Goal: Task Accomplishment & Management: Use online tool/utility

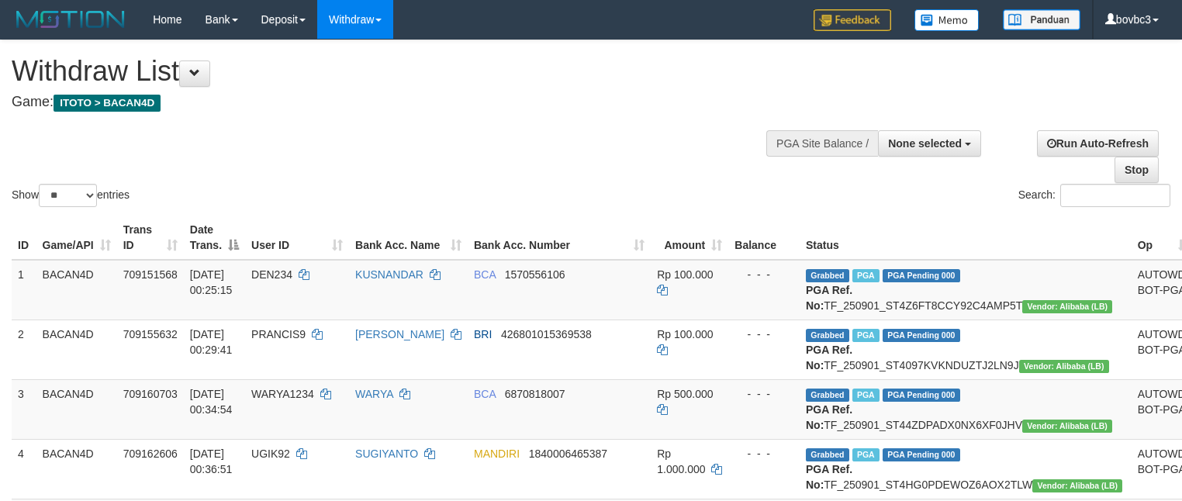
select select
select select "**"
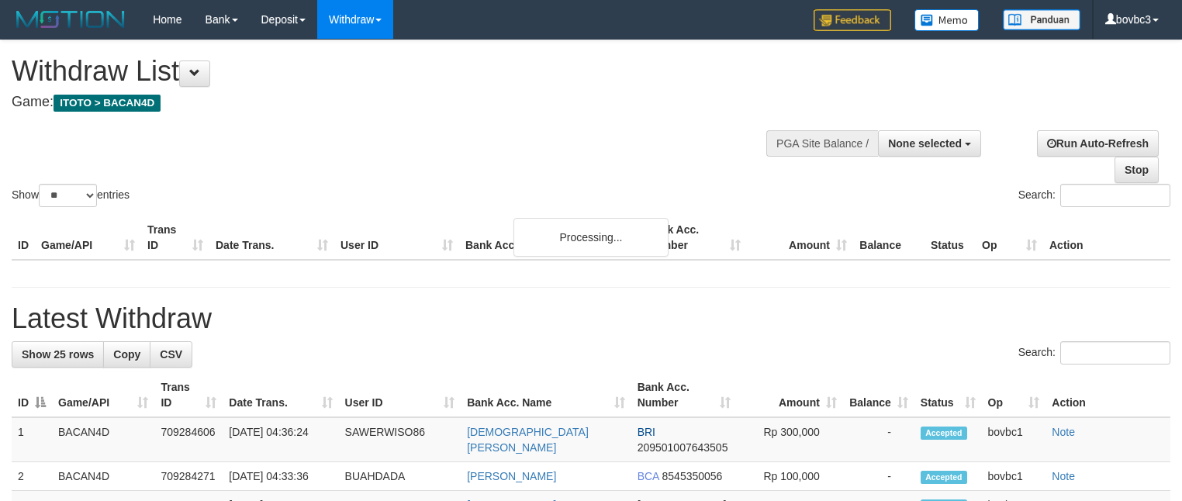
select select
select select "**"
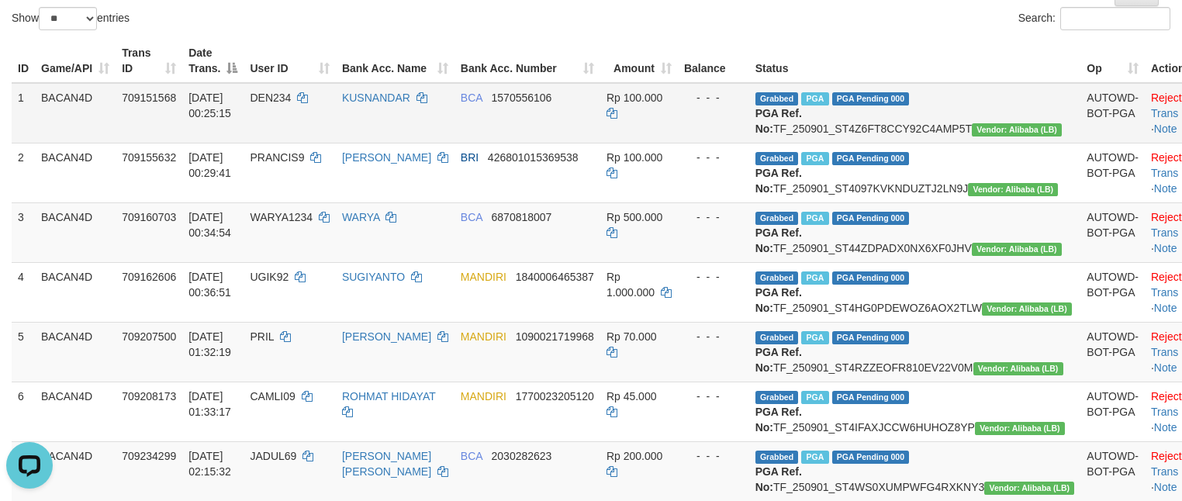
scroll to position [235, 0]
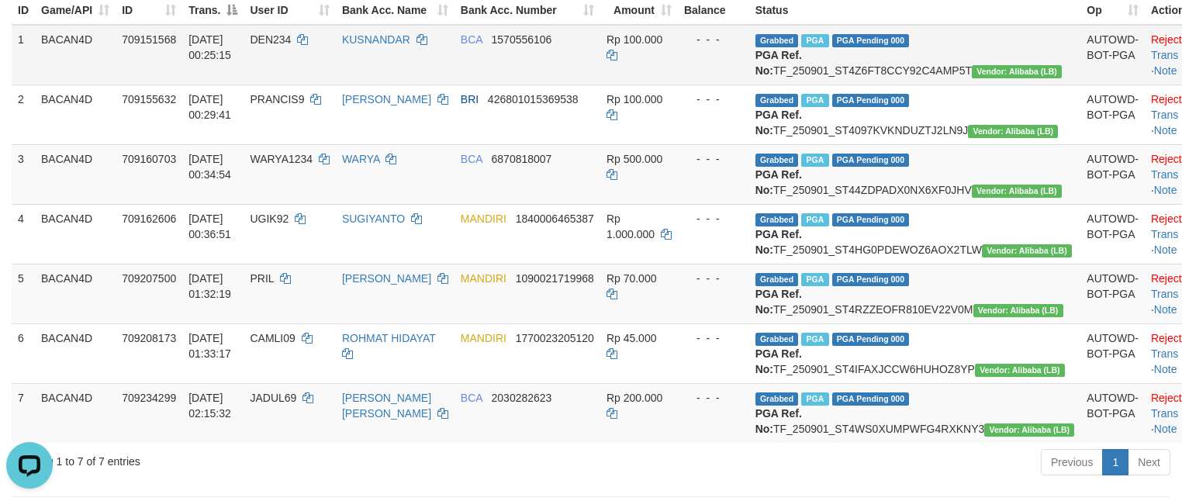
click at [287, 43] on span "DEN234" at bounding box center [270, 39] width 41 height 12
copy td "DEN234"
click at [898, 78] on td "Grabbed PGA PGA Pending 000 PGA Ref. No: TF_250901_ST4Z6FT8CCY92C4AMP5T Vendor:…" at bounding box center [915, 55] width 332 height 60
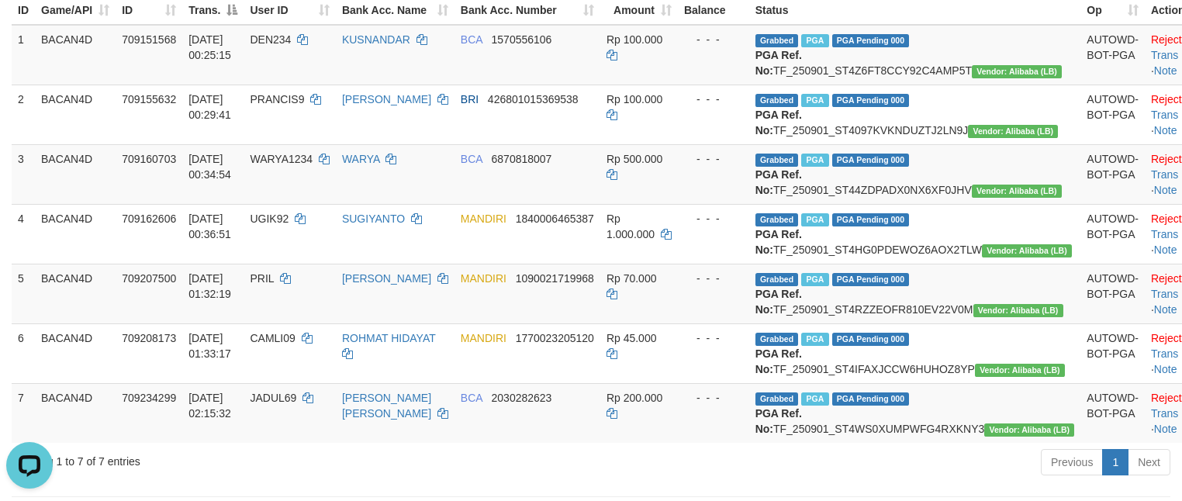
copy td "TF_250901_ST4Z6FT8CCY92C4AMP5T"
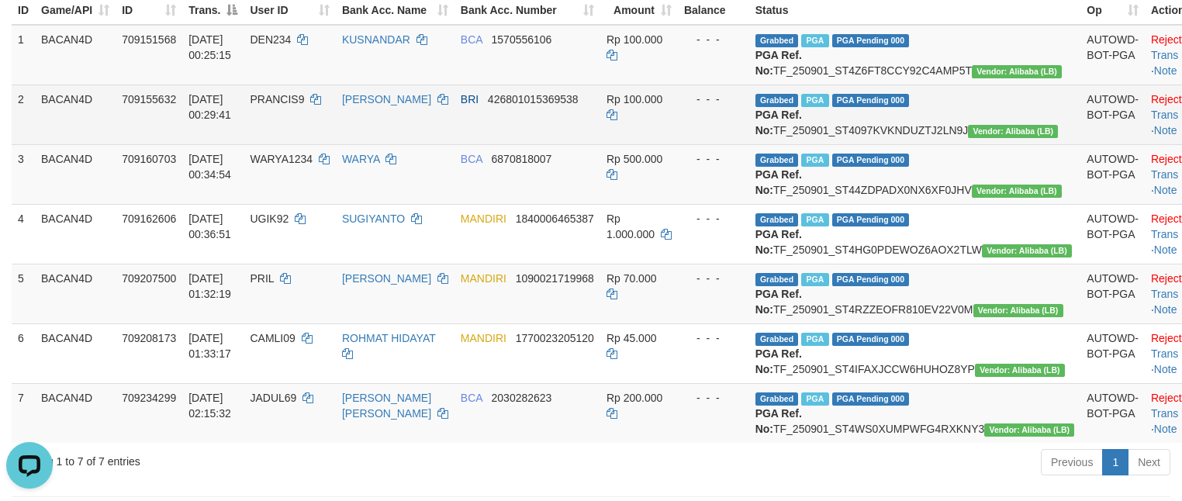
click at [300, 105] on span "PRANCIS9" at bounding box center [277, 99] width 54 height 12
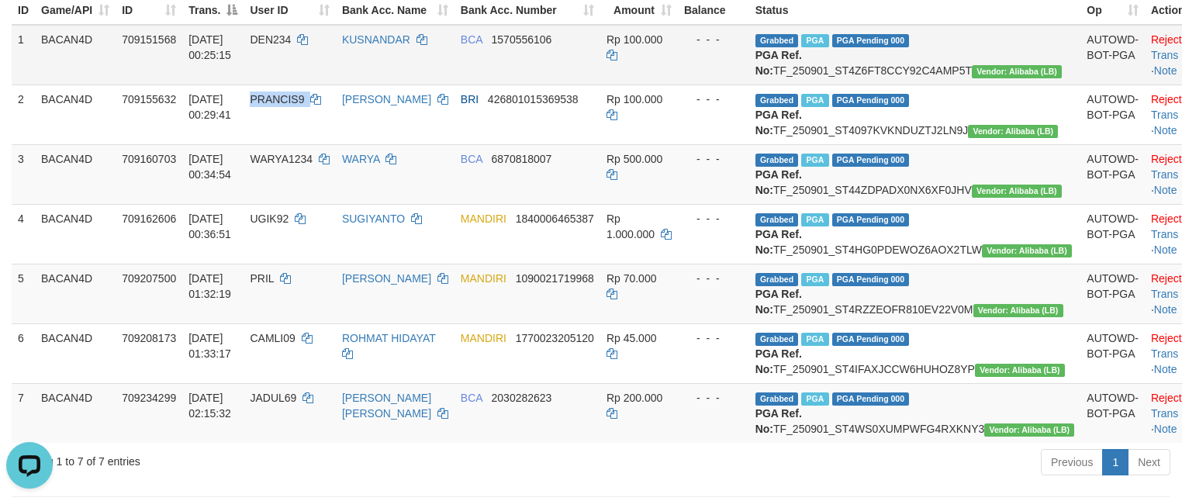
copy td "PRANCIS9"
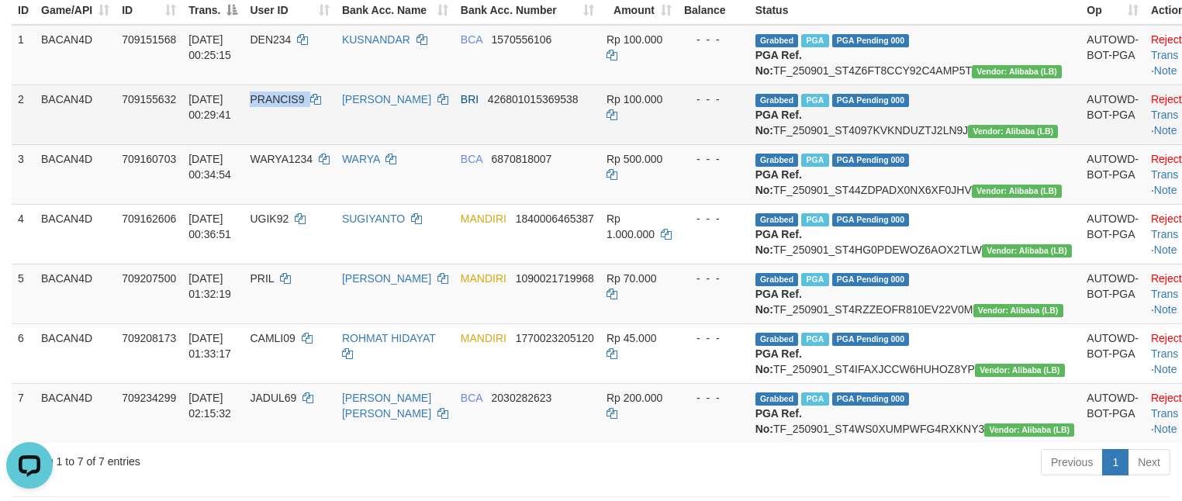
click at [301, 105] on span "PRANCIS9" at bounding box center [277, 99] width 54 height 12
click at [880, 143] on td "Grabbed PGA PGA Pending 000 PGA Ref. No: TF_250901_ST4097KVKNDUZTJ2LN9J Vendor:…" at bounding box center [915, 115] width 332 height 60
copy td "TF_250901_ST4097KVKNDUZTJ2LN9J"
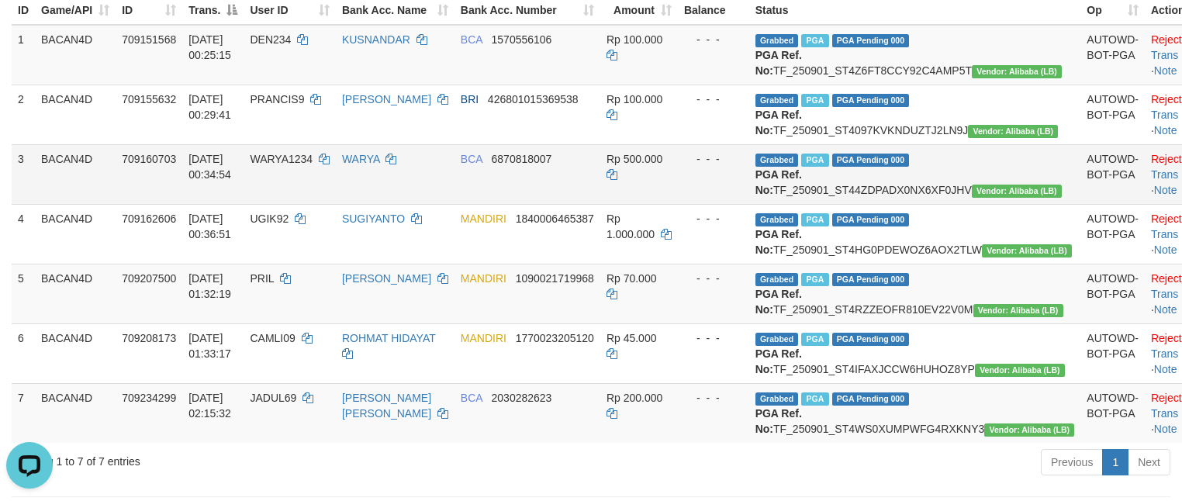
click at [302, 165] on span "WARYA1234" at bounding box center [281, 159] width 63 height 12
copy td "WARYA1234"
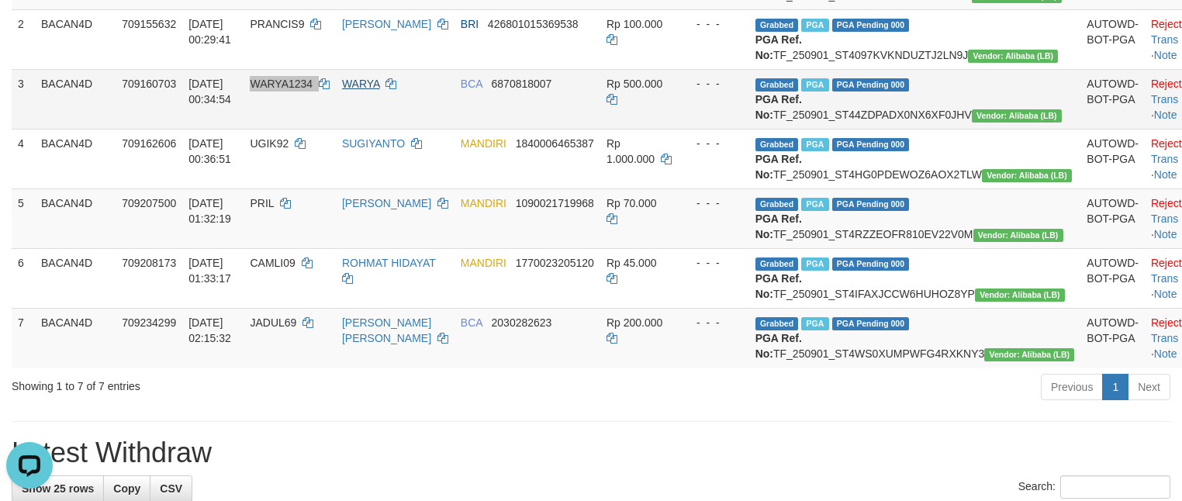
scroll to position [351, 0]
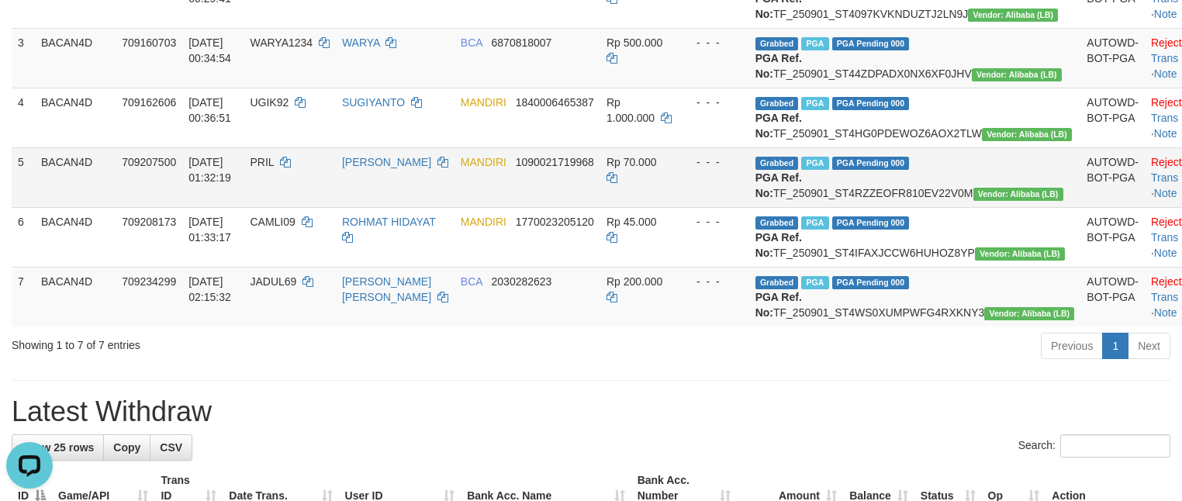
click at [274, 168] on span "PRIL" at bounding box center [262, 162] width 24 height 12
copy td "PRIL"
click at [847, 207] on td "Grabbed PGA PGA Pending 000 PGA Ref. No: TF_250901_ST4RZZEOFR810EV22V0M Vendor:…" at bounding box center [915, 177] width 332 height 60
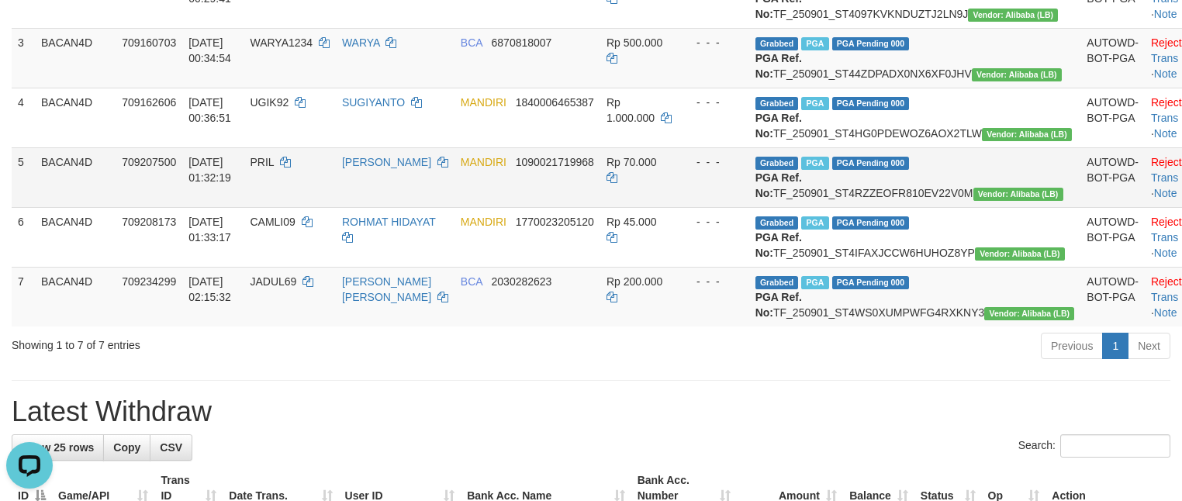
click at [847, 207] on td "Grabbed PGA PGA Pending 000 PGA Ref. No: TF_250901_ST4RZZEOFR810EV22V0M Vendor:…" at bounding box center [915, 177] width 332 height 60
copy td "TF_250901_ST4RZZEOFR810EV22V0M"
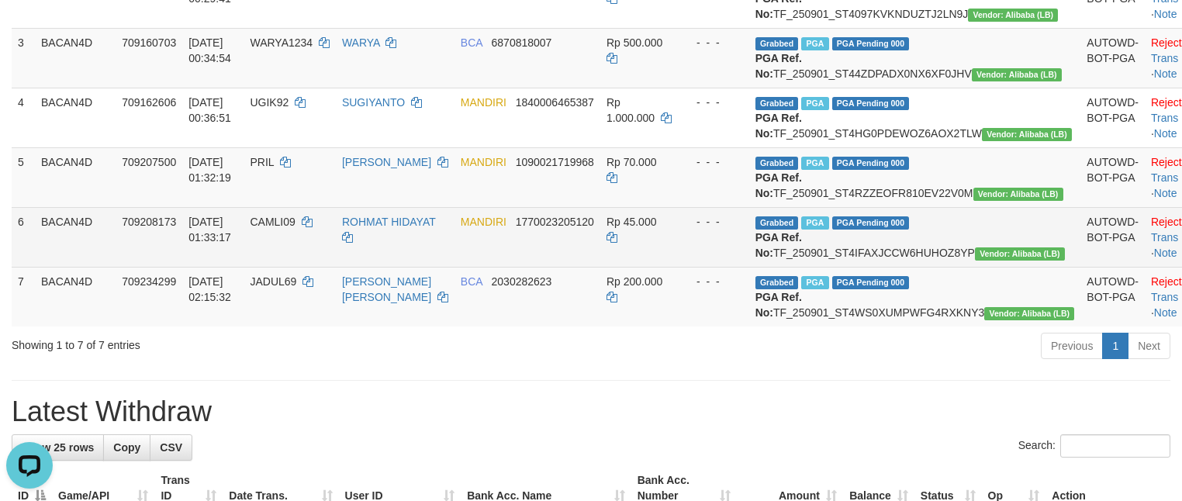
click at [295, 228] on span "CAMLI09" at bounding box center [272, 222] width 45 height 12
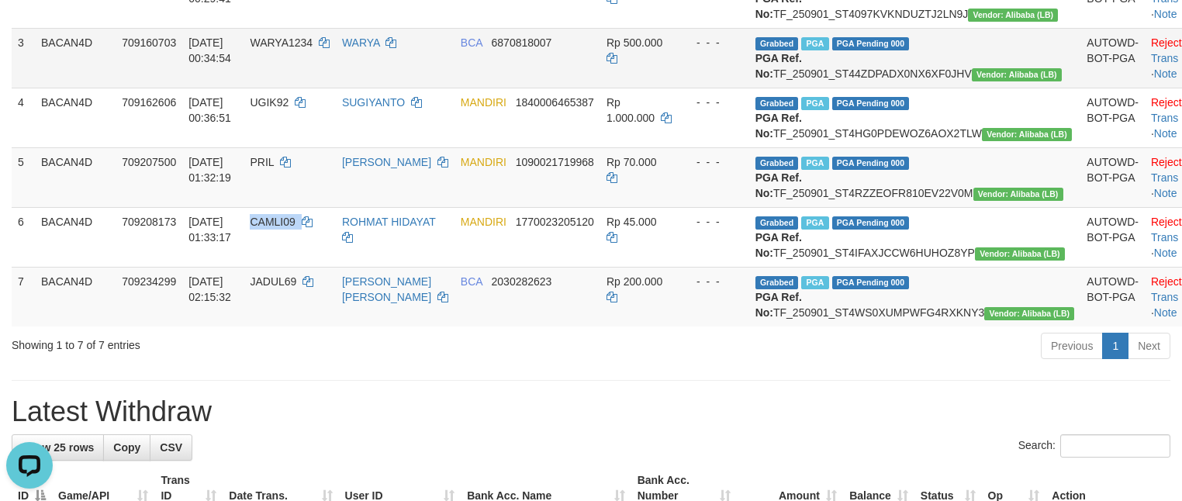
copy td "CAMLI09"
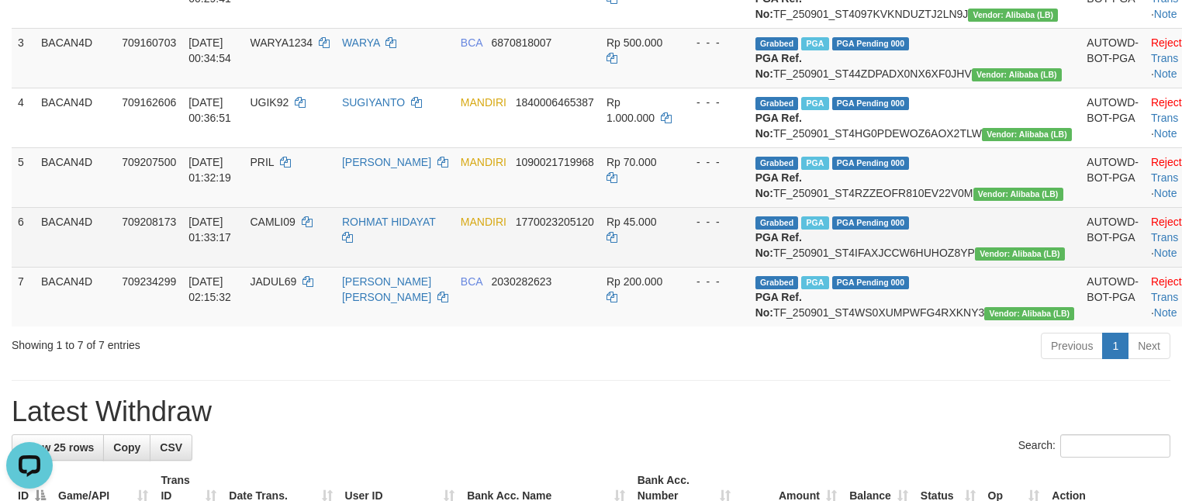
click at [847, 267] on td "Grabbed PGA PGA Pending 000 PGA Ref. No: TF_250901_ST4IFAXJCCW6HUHOZ8YP Vendor:…" at bounding box center [915, 237] width 332 height 60
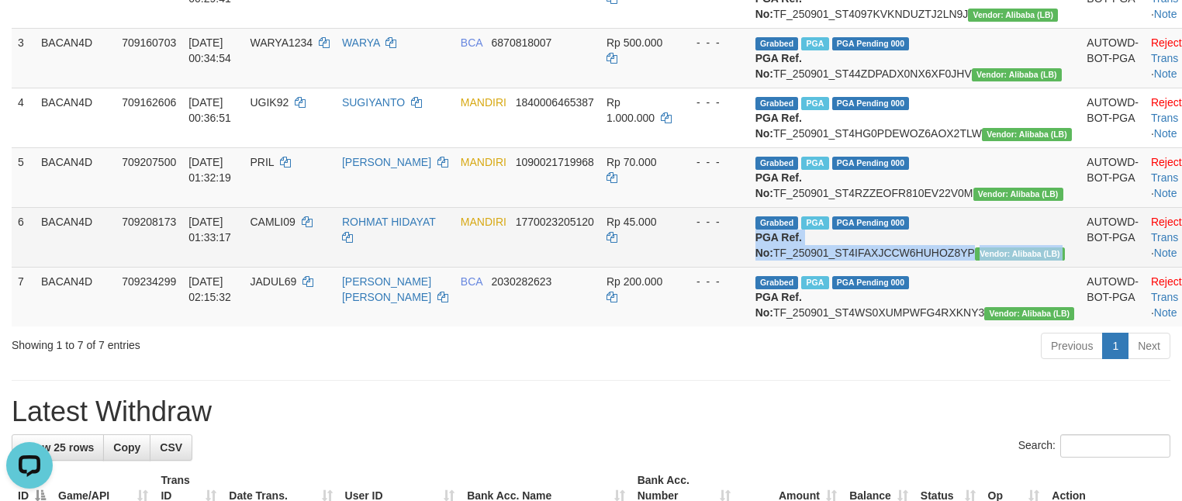
click at [847, 267] on td "Grabbed PGA PGA Pending 000 PGA Ref. No: TF_250901_ST4IFAXJCCW6HUHOZ8YP Vendor:…" at bounding box center [915, 237] width 332 height 60
click at [922, 267] on td "Grabbed PGA PGA Pending 000 PGA Ref. No: TF_250901_ST4IFAXJCCW6HUHOZ8YP Vendor:…" at bounding box center [915, 237] width 332 height 60
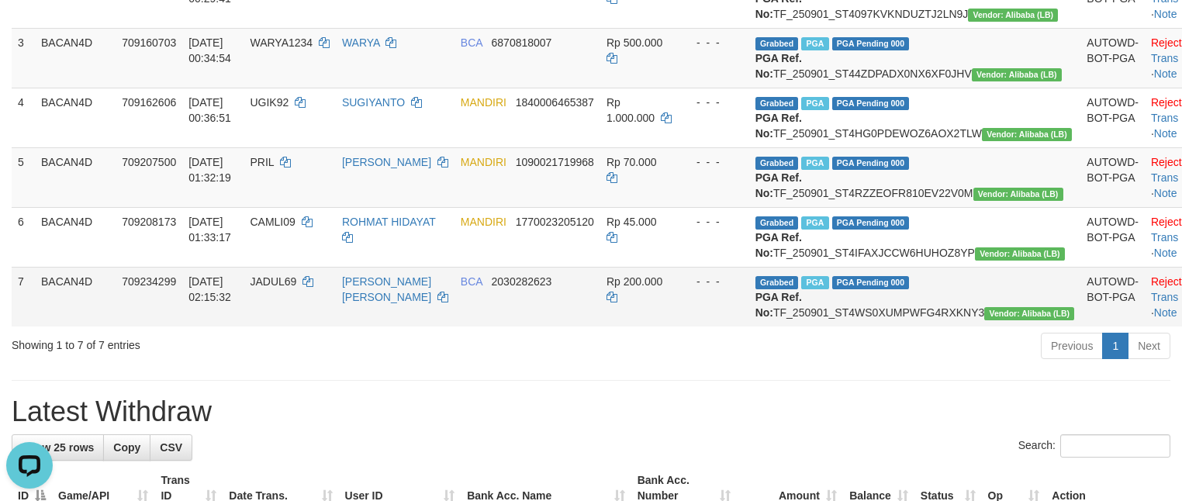
click at [292, 326] on td "JADUL69" at bounding box center [290, 297] width 92 height 60
drag, startPoint x: 292, startPoint y: 382, endPoint x: 1110, endPoint y: 382, distance: 818.1
click at [293, 326] on td "JADUL69" at bounding box center [290, 297] width 92 height 60
copy span "JADUL69"
click at [878, 326] on td "Grabbed PGA PGA Pending 000 PGA Ref. No: TF_250901_ST4WS0XUMPWFG4RXKNY3 Vendor:…" at bounding box center [915, 297] width 332 height 60
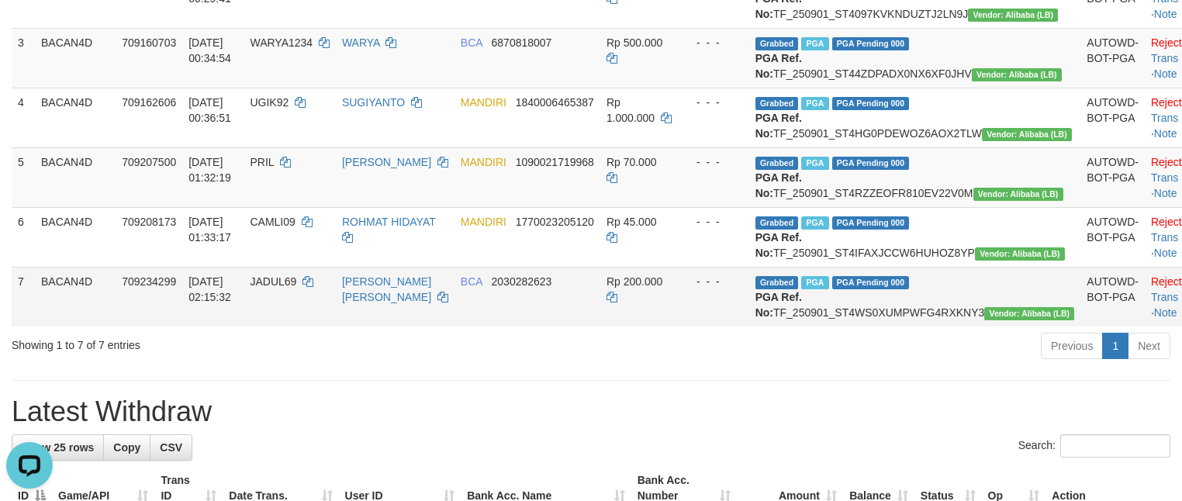
click at [878, 326] on td "Grabbed PGA PGA Pending 000 PGA Ref. No: TF_250901_ST4WS0XUMPWFG4RXKNY3 Vendor:…" at bounding box center [915, 297] width 332 height 60
copy td "TF_250901_ST4WS0XUMPWFG4RXKNY3"
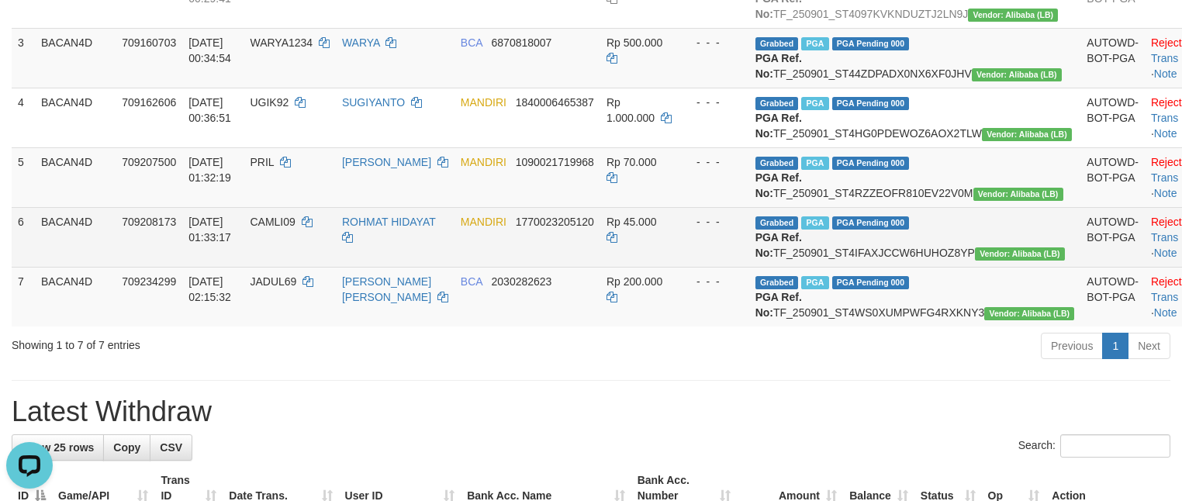
click at [600, 267] on td "MANDIRI 1770023205120" at bounding box center [527, 237] width 146 height 60
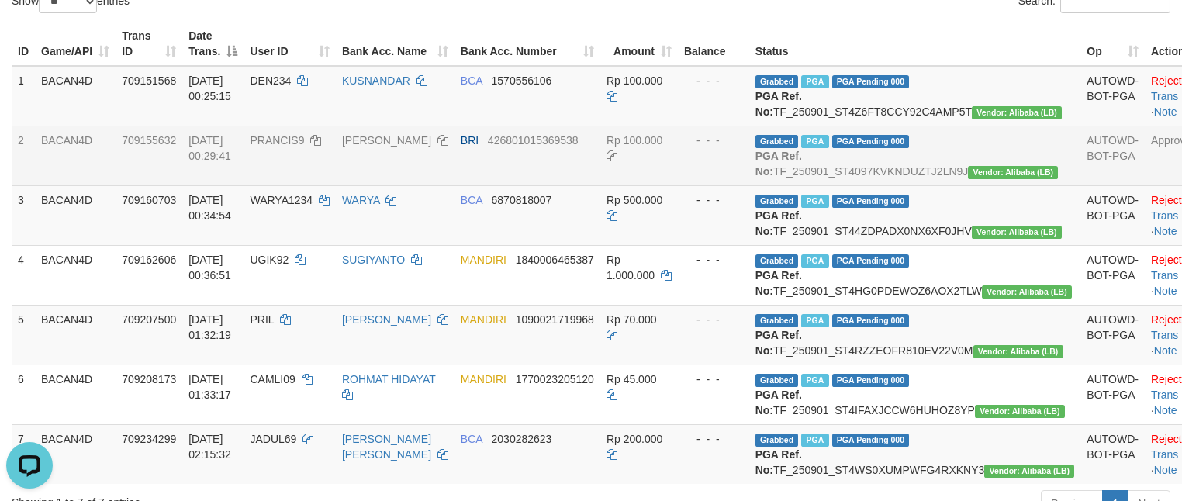
scroll to position [235, 0]
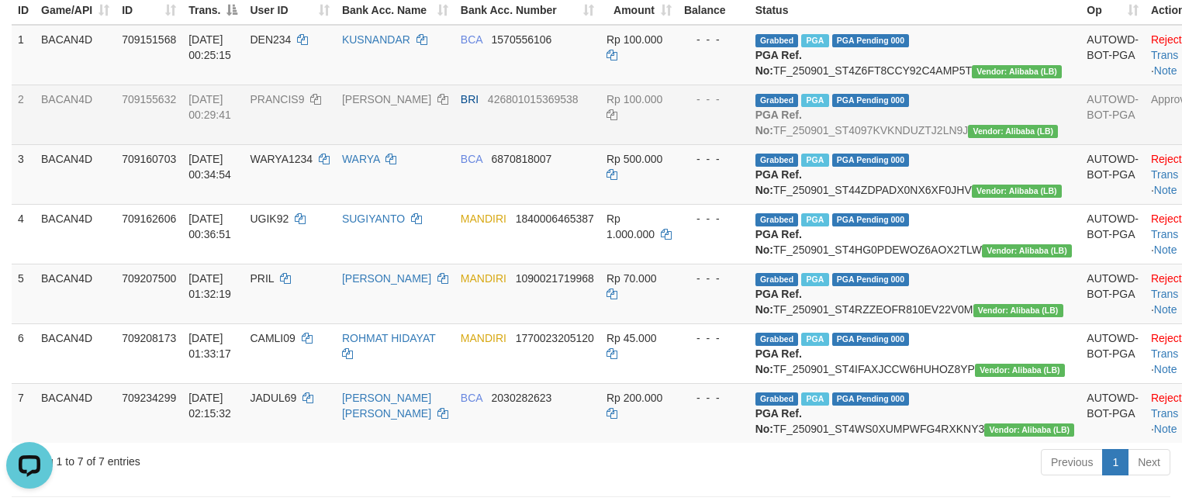
click at [566, 128] on td "BRI 426801015369538" at bounding box center [527, 115] width 146 height 60
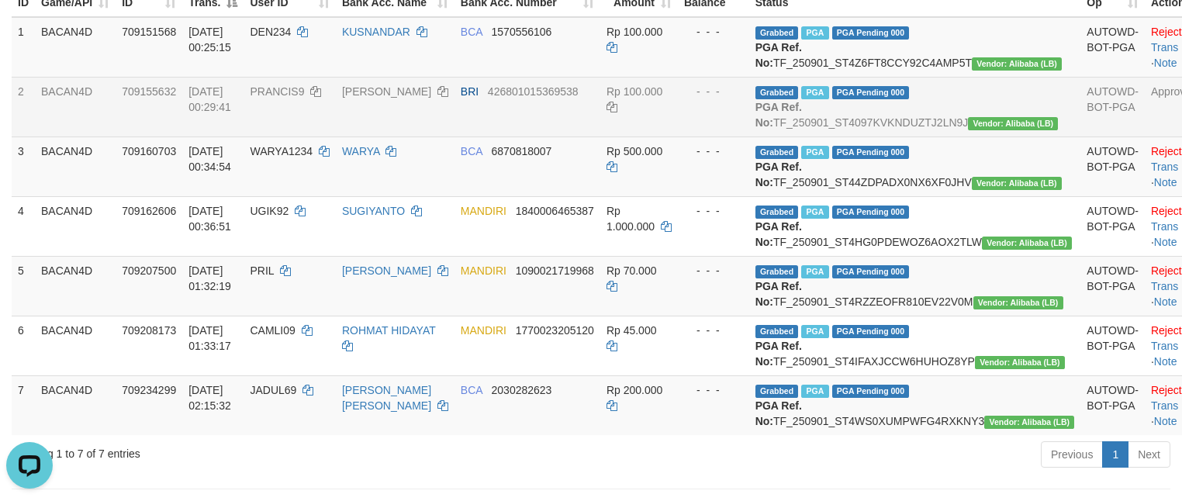
scroll to position [468, 0]
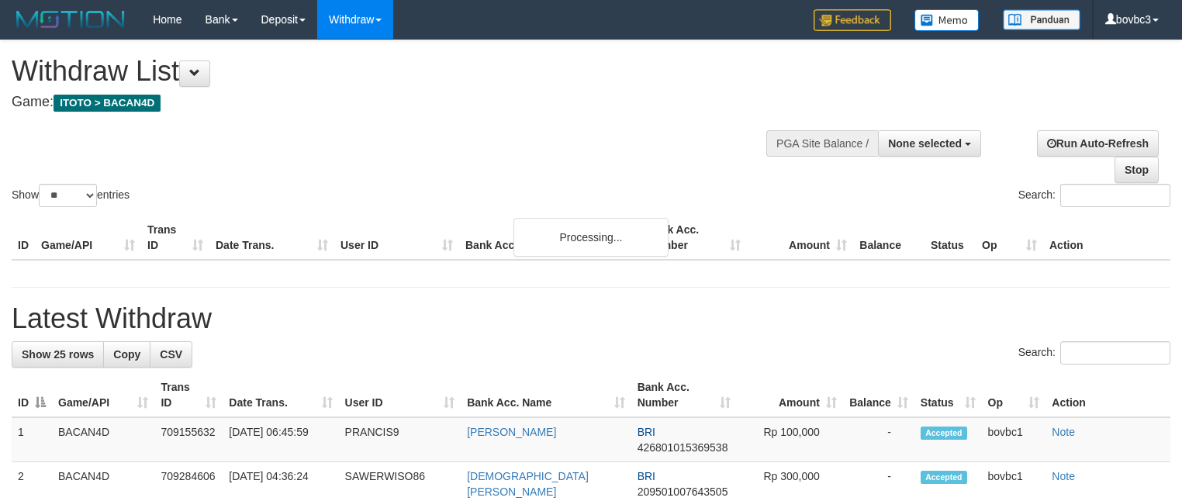
select select
select select "**"
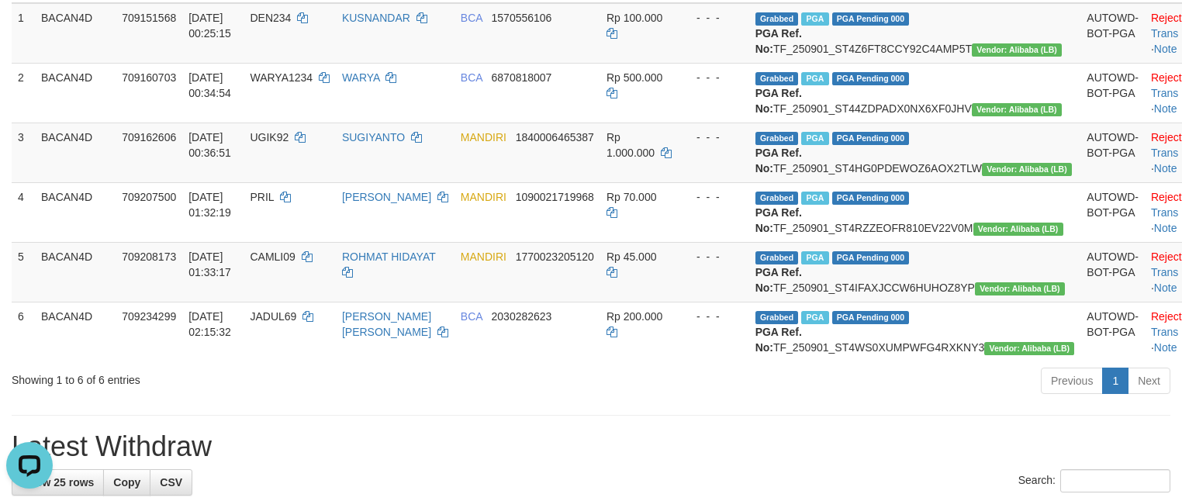
scroll to position [277, 0]
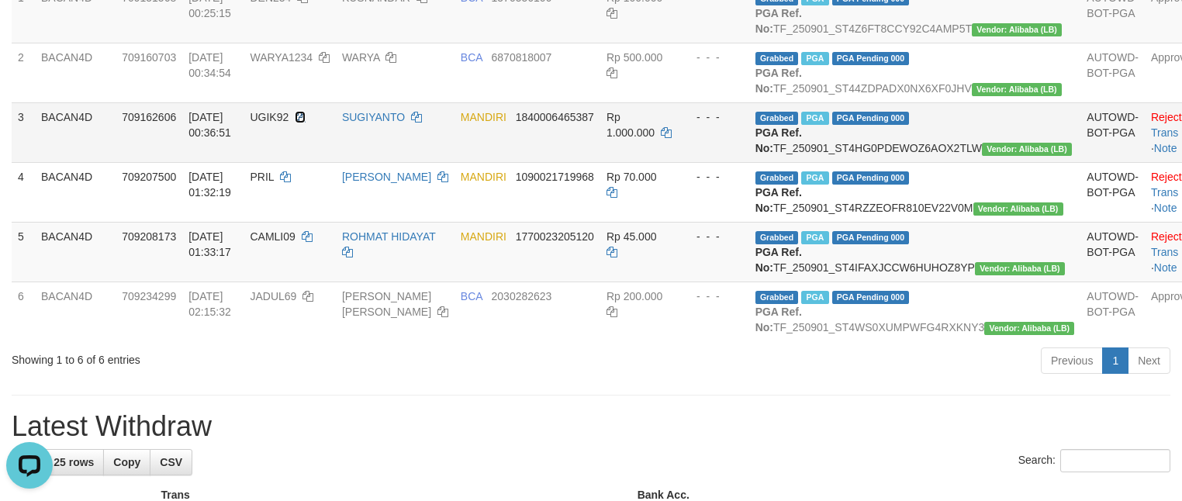
click at [306, 123] on icon at bounding box center [300, 117] width 11 height 11
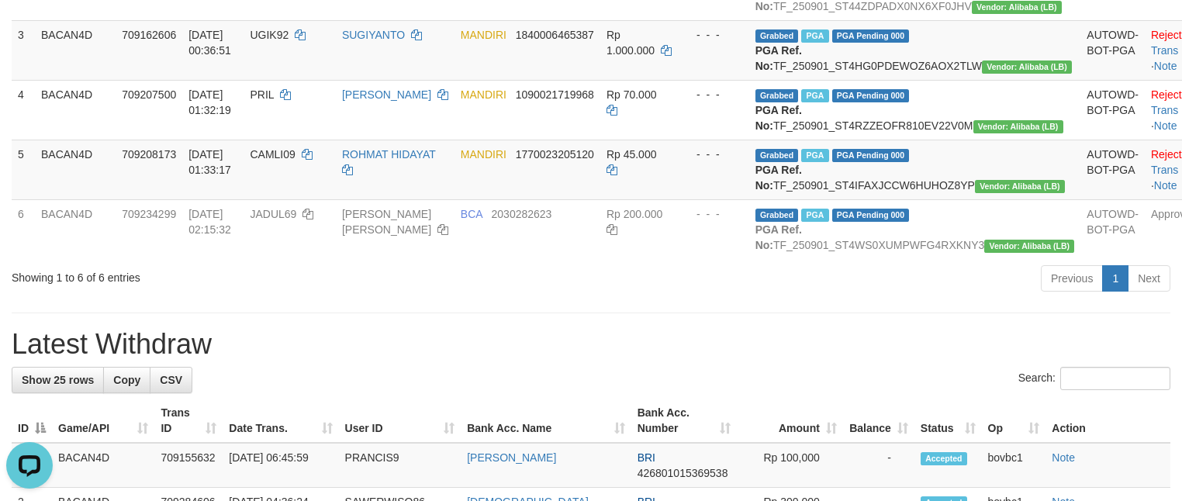
scroll to position [393, 0]
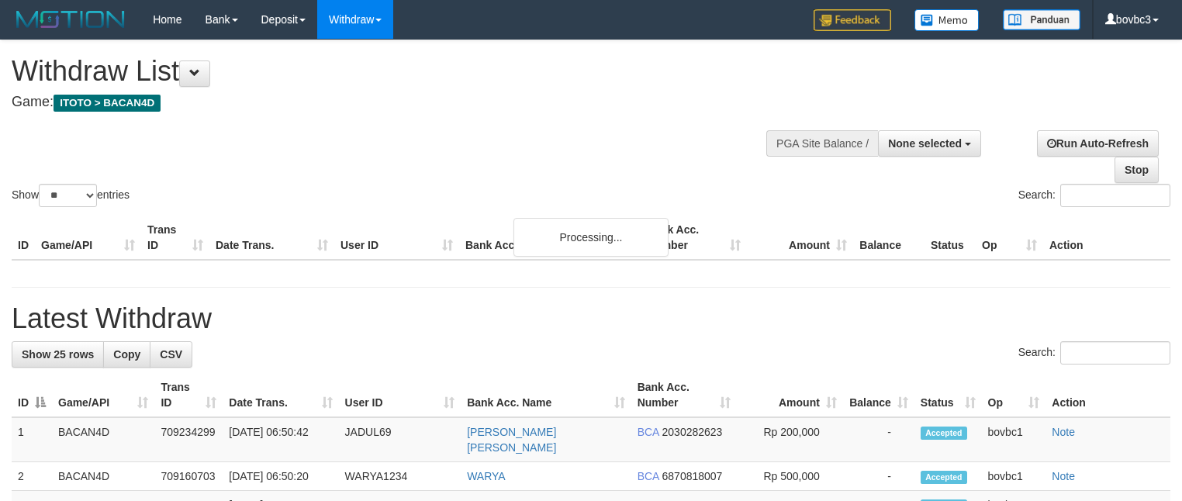
select select
select select "**"
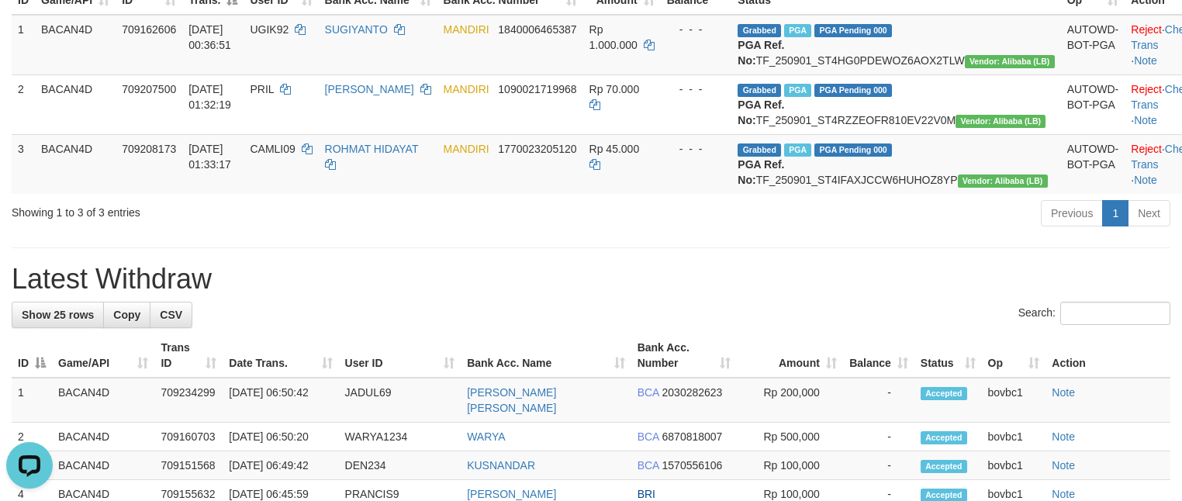
scroll to position [203, 0]
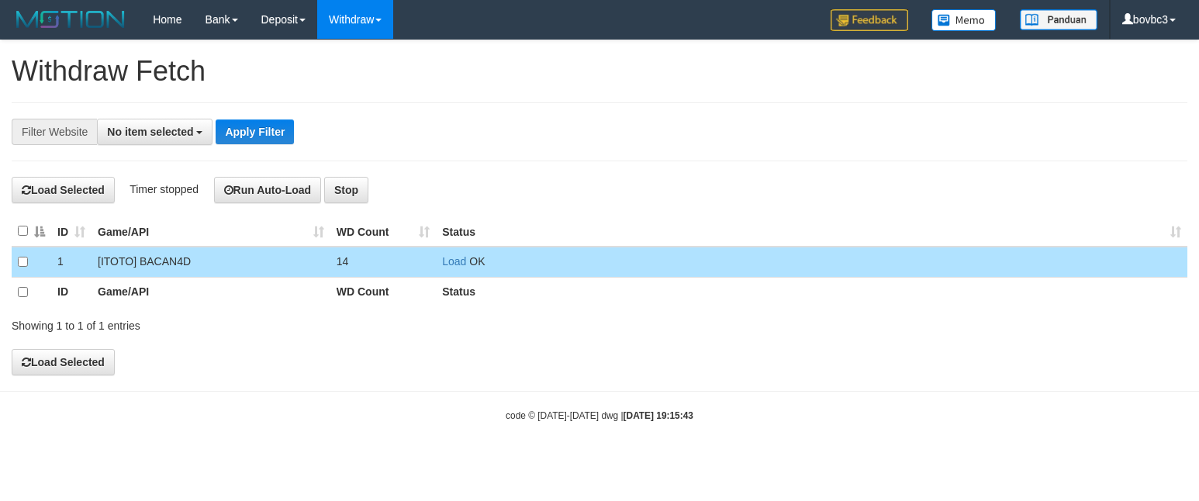
select select
click at [468, 272] on td "Load OK" at bounding box center [811, 262] width 751 height 30
click at [450, 261] on link "Load" at bounding box center [454, 261] width 24 height 12
click at [452, 263] on link "Load" at bounding box center [454, 261] width 24 height 12
click at [433, 265] on td "3" at bounding box center [383, 262] width 106 height 30
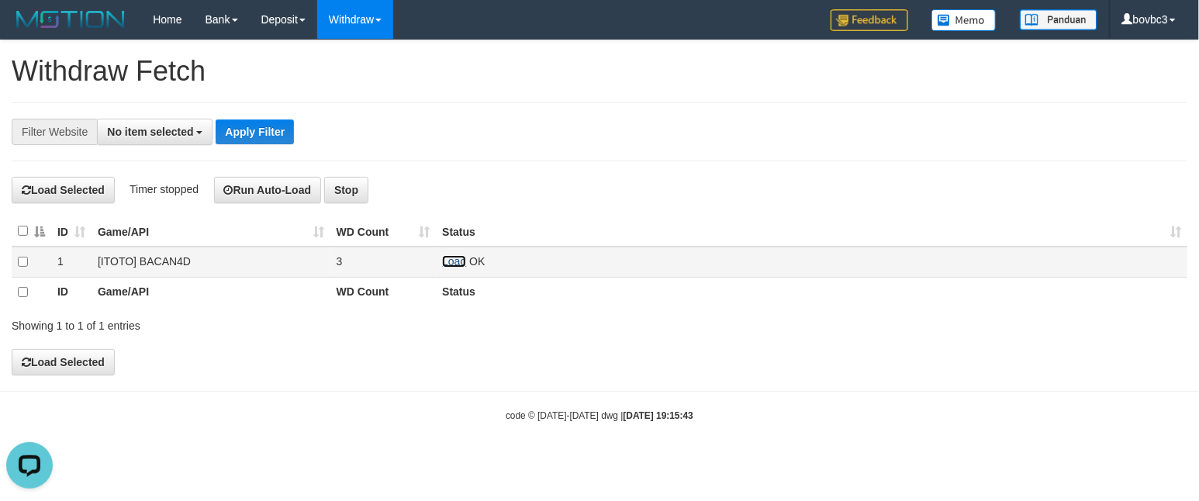
click at [442, 266] on link "Load" at bounding box center [454, 261] width 24 height 12
click at [461, 264] on link "Load" at bounding box center [454, 261] width 24 height 12
click at [444, 266] on link "Load" at bounding box center [454, 261] width 24 height 12
click at [461, 268] on link "Load" at bounding box center [454, 261] width 24 height 12
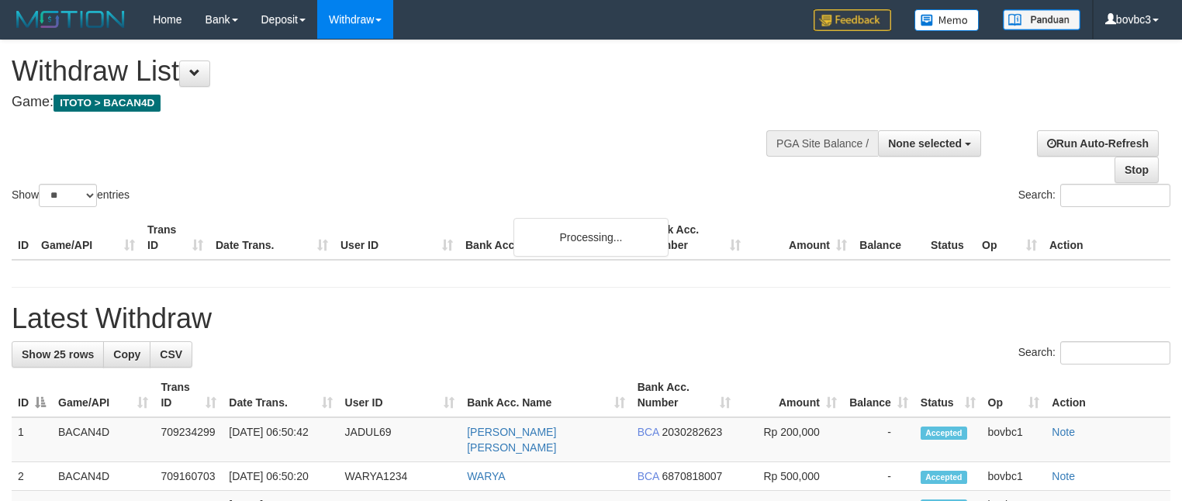
select select
select select "**"
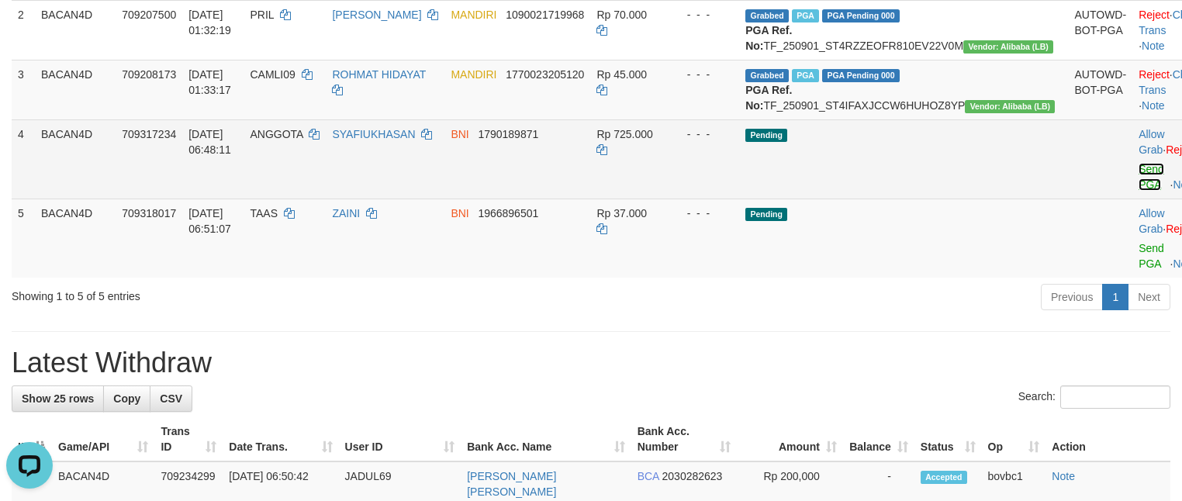
click at [1138, 191] on link "Send PGA" at bounding box center [1151, 177] width 26 height 28
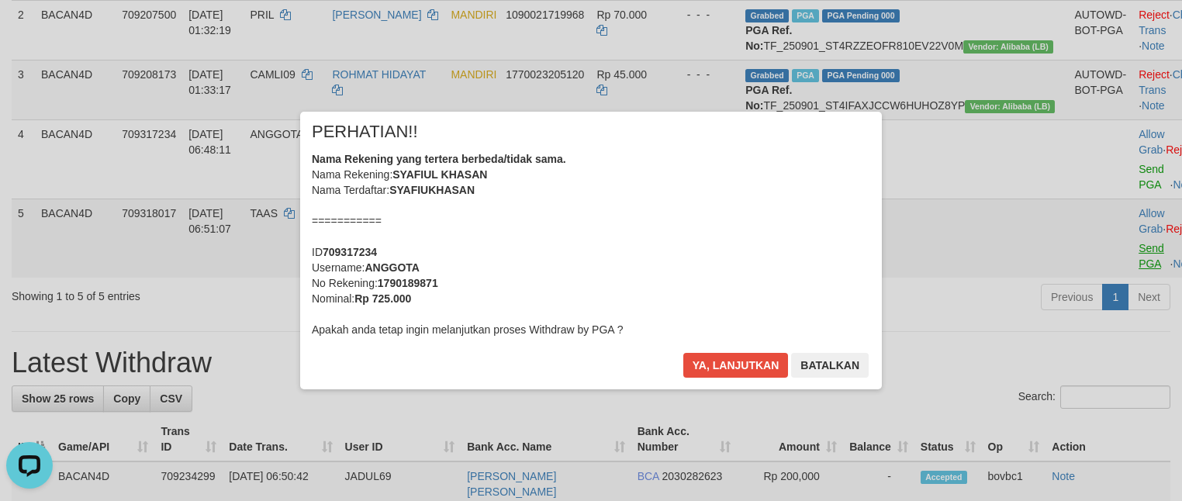
click at [1092, 305] on div "× PERHATIAN!! Nama Rekening yang tertera berbeda/tidak sama. Nama Rekening: SYA…" at bounding box center [591, 251] width 1182 height 340
click at [775, 366] on button "Ya, lanjutkan" at bounding box center [735, 365] width 105 height 25
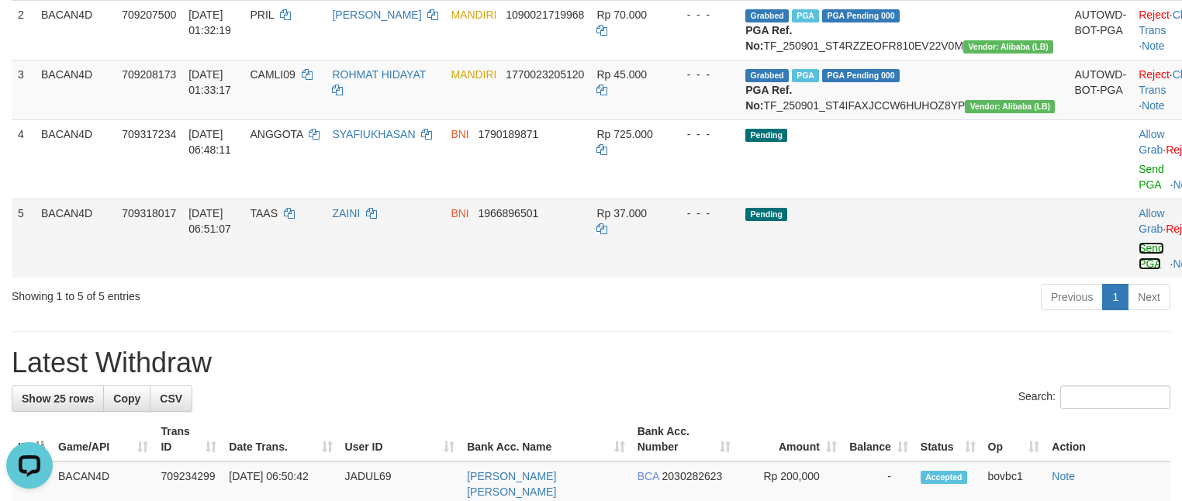
click at [1138, 270] on link "Send PGA" at bounding box center [1151, 256] width 26 height 28
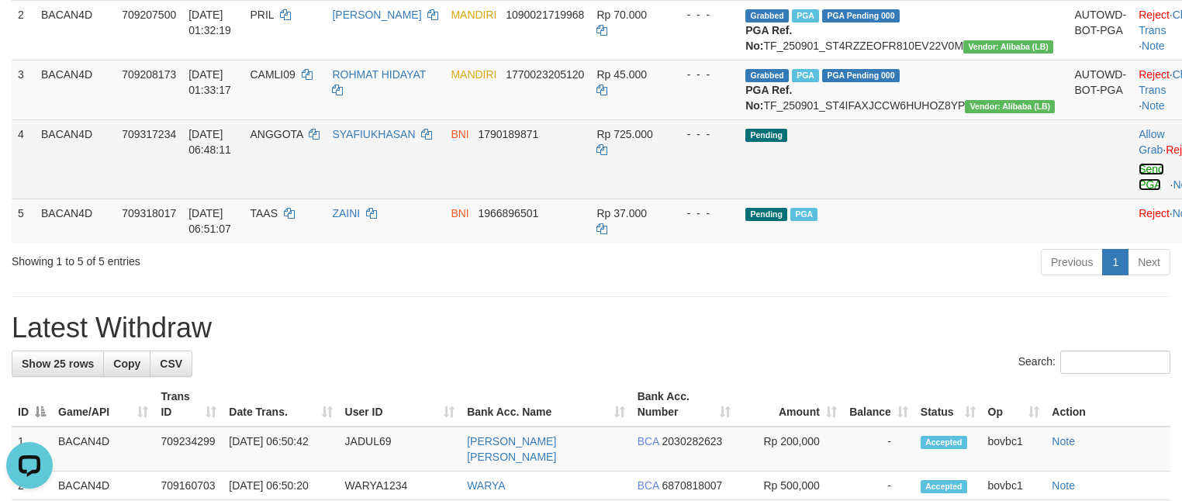
click at [1138, 191] on link "Send PGA" at bounding box center [1151, 177] width 26 height 28
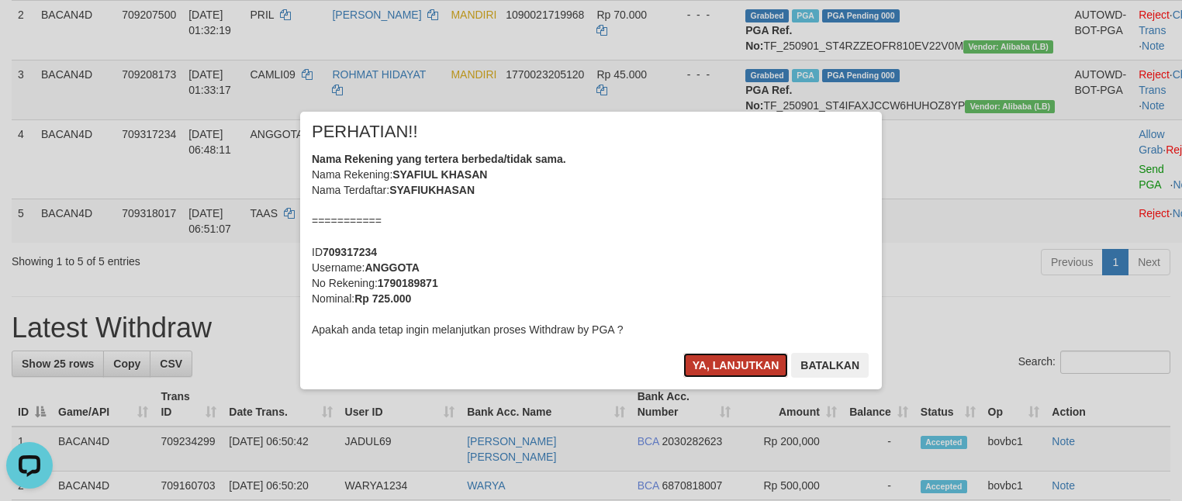
click at [707, 354] on button "Ya, lanjutkan" at bounding box center [735, 365] width 105 height 25
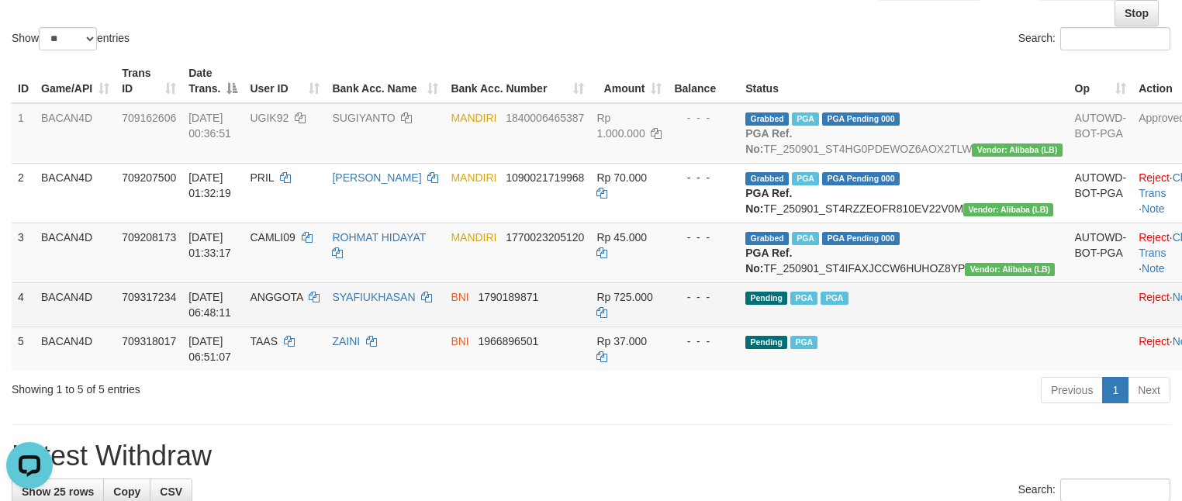
scroll to position [116, 0]
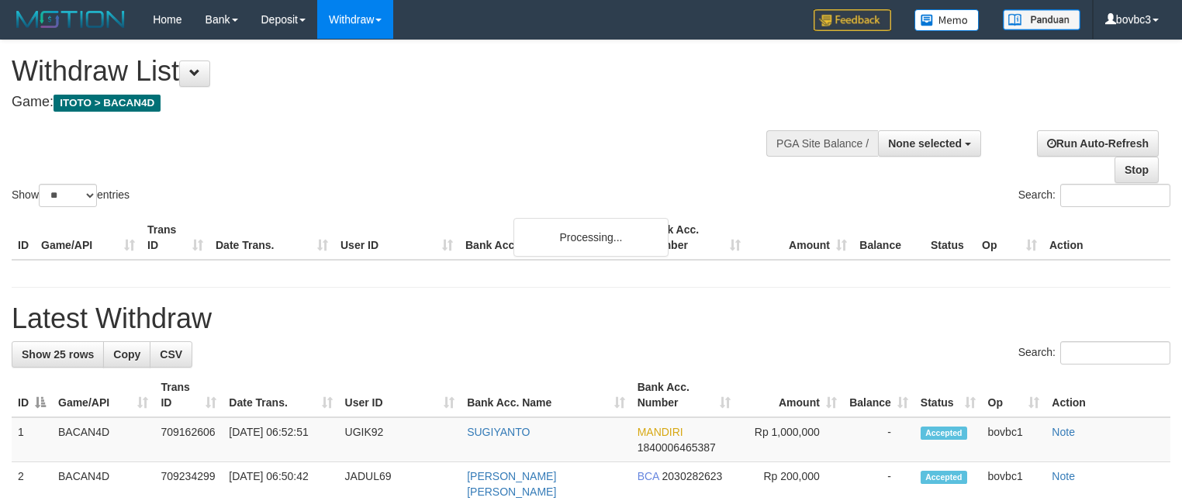
select select
select select "**"
select select
select select "**"
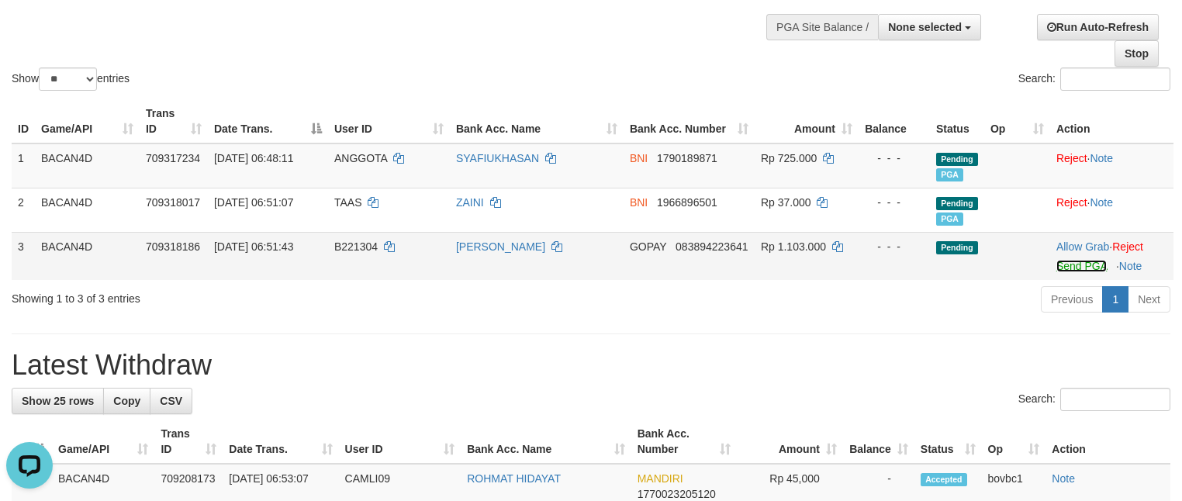
click at [1086, 268] on link "Send PGA" at bounding box center [1081, 266] width 50 height 12
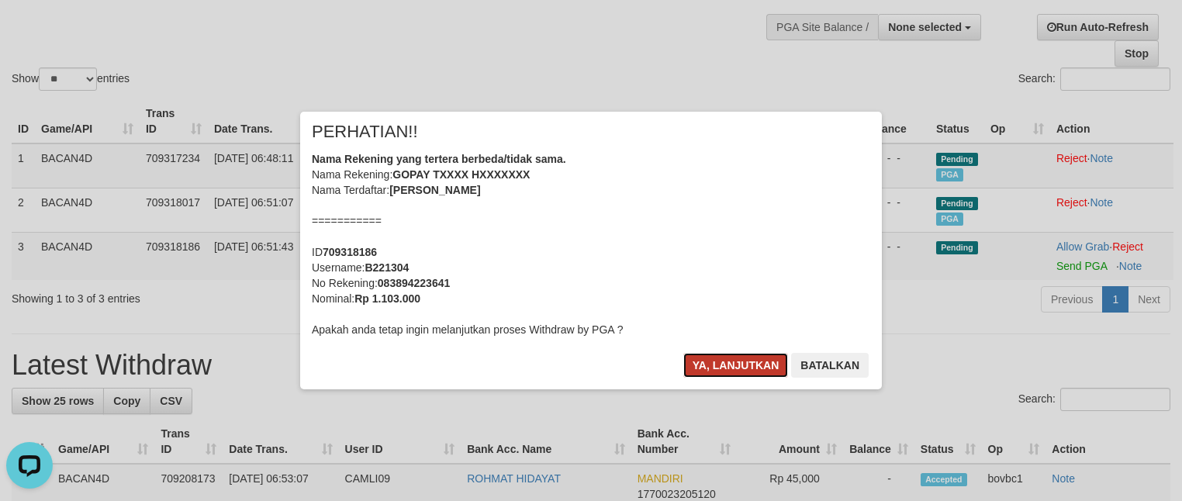
click at [706, 363] on button "Ya, lanjutkan" at bounding box center [735, 365] width 105 height 25
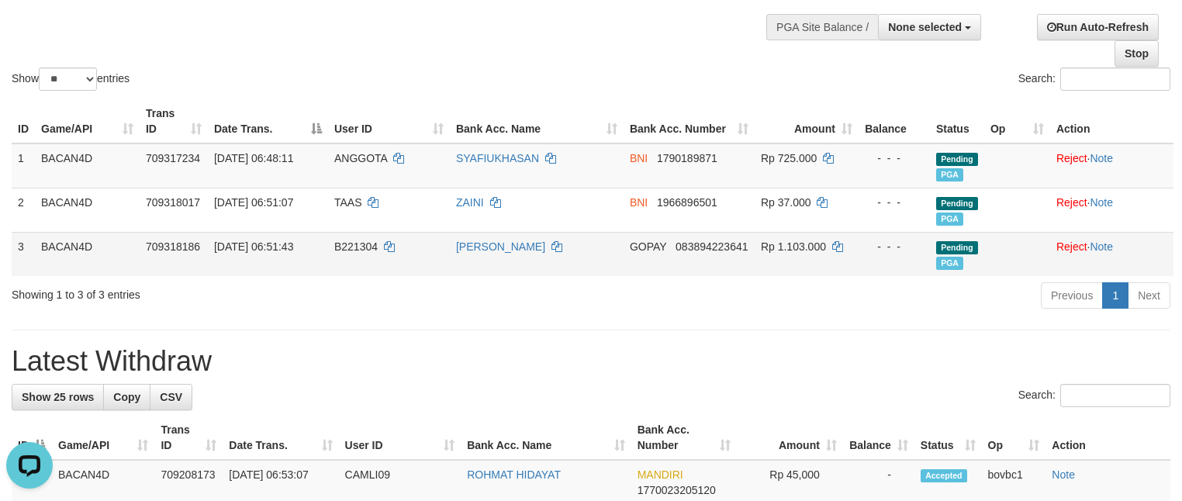
click at [352, 247] on span "B221304" at bounding box center [355, 246] width 43 height 12
copy td "B221304"
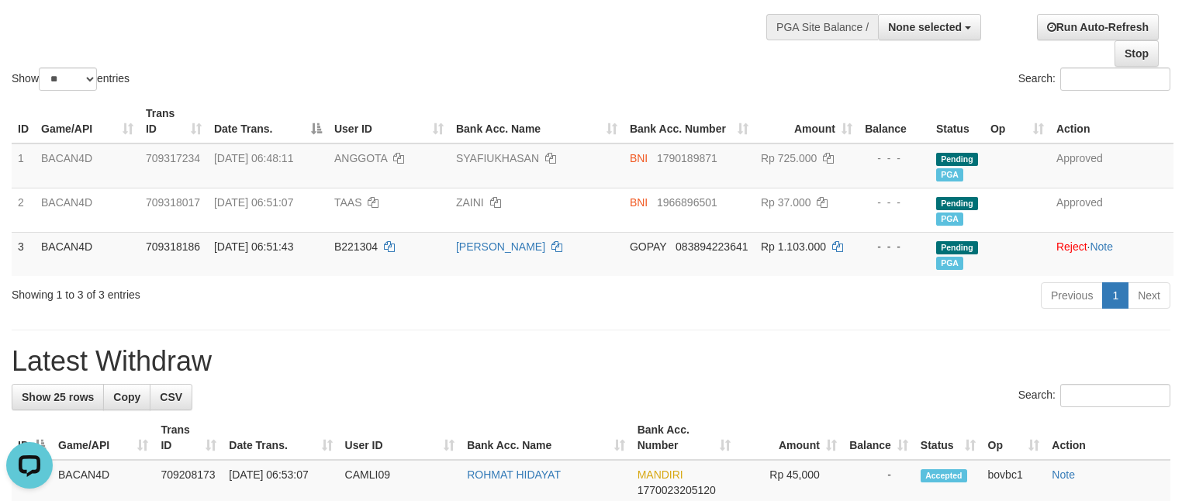
click at [794, 370] on h1 "Latest Withdraw" at bounding box center [591, 361] width 1159 height 31
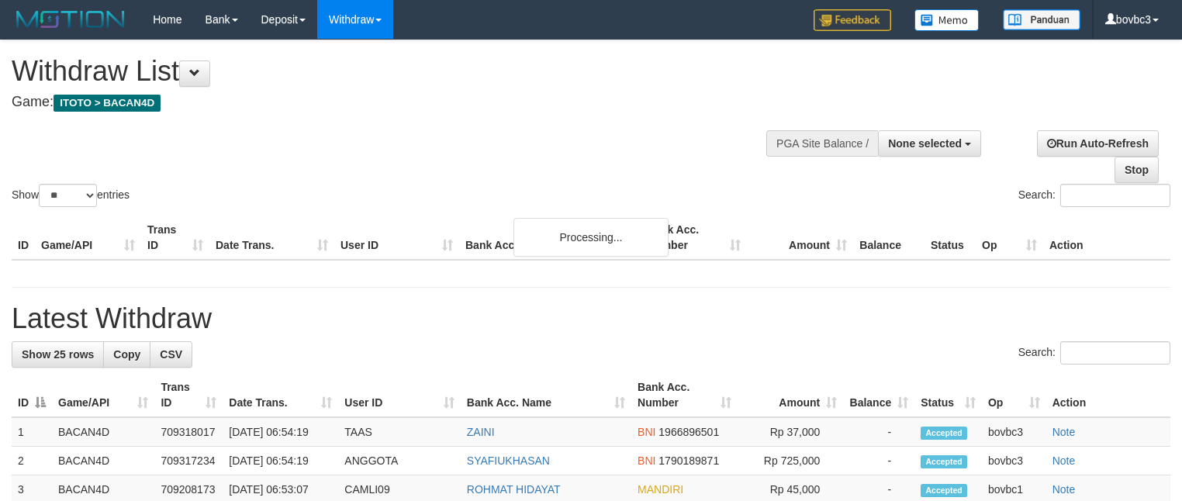
select select
select select "**"
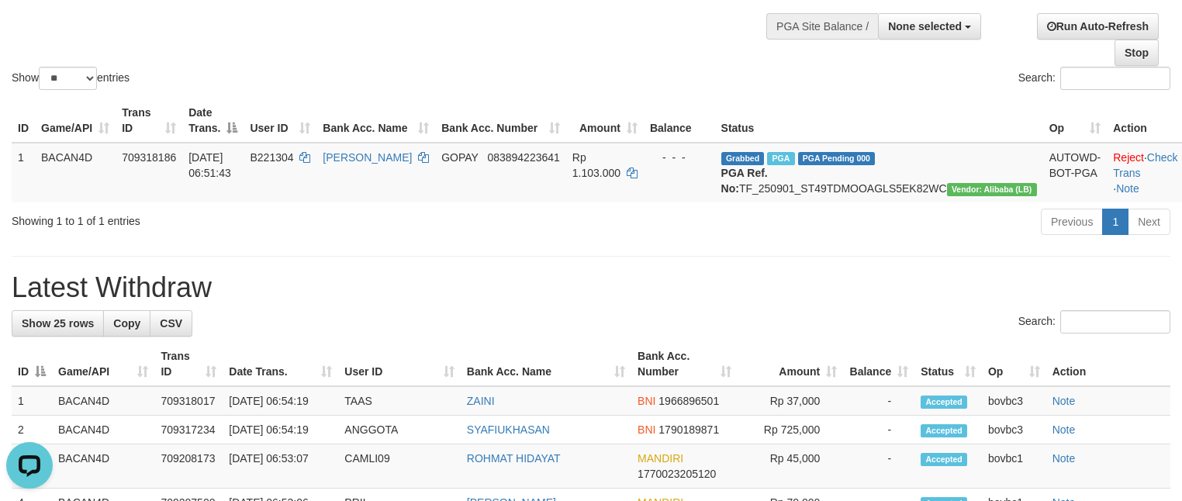
scroll to position [116, 0]
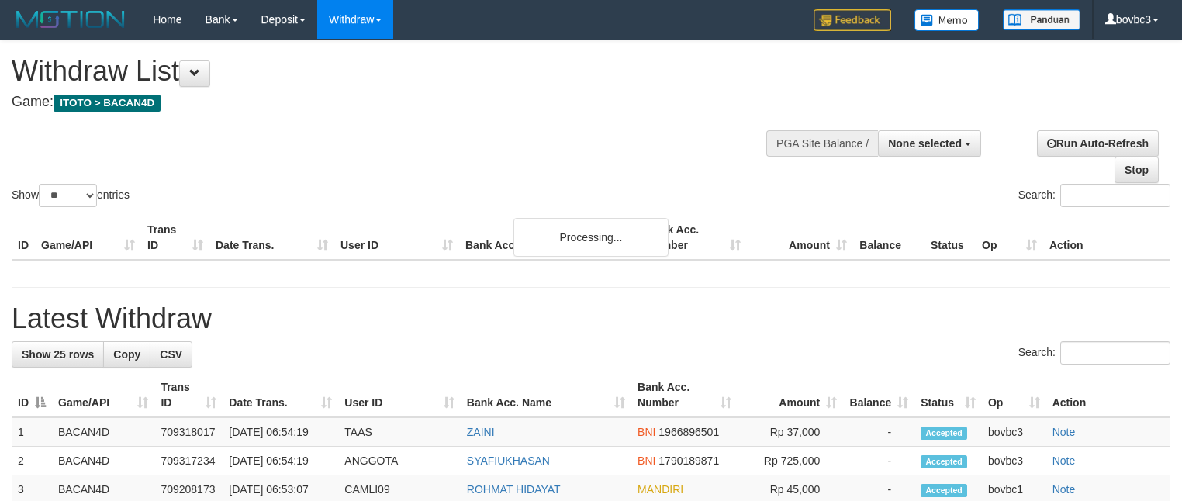
select select
select select "**"
select select
select select "**"
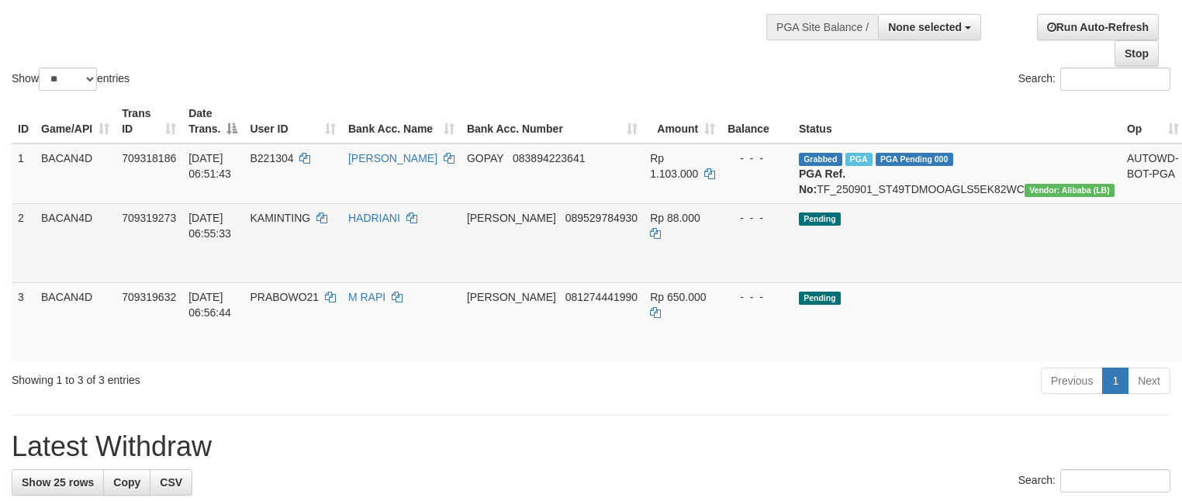
click at [1181, 275] on link "Send PGA" at bounding box center [1204, 261] width 26 height 28
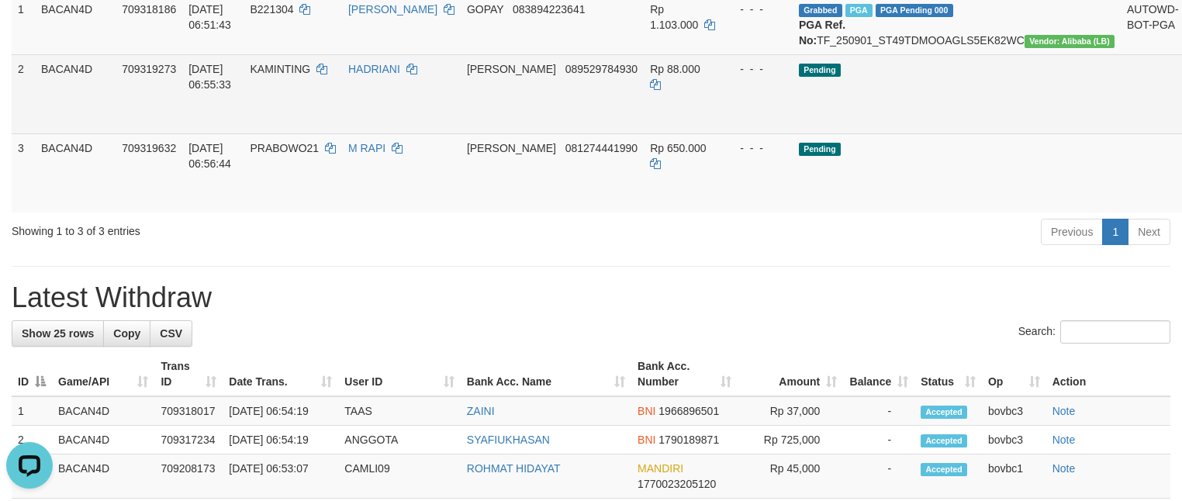
scroll to position [233, 0]
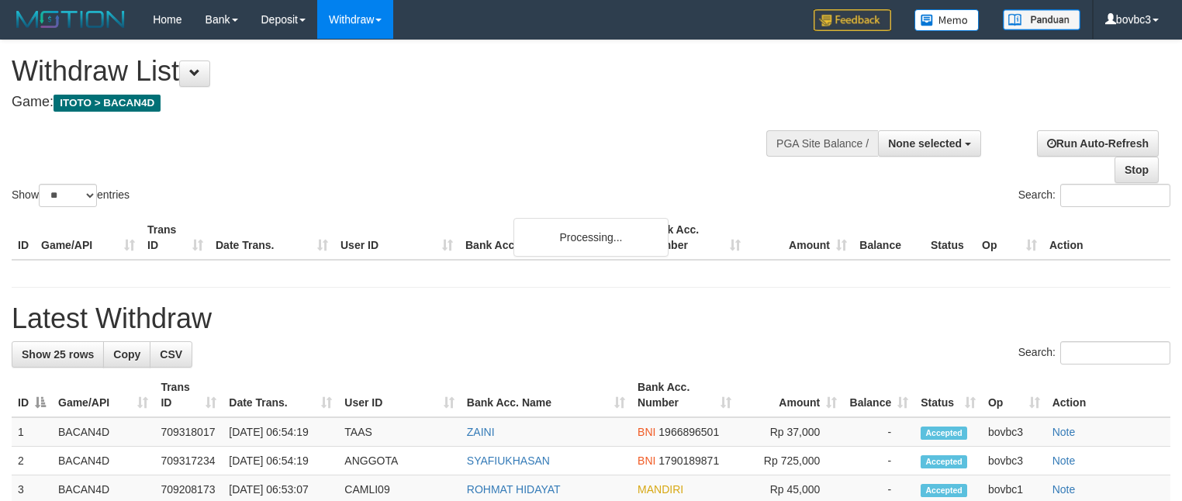
select select
select select "**"
select select
select select "**"
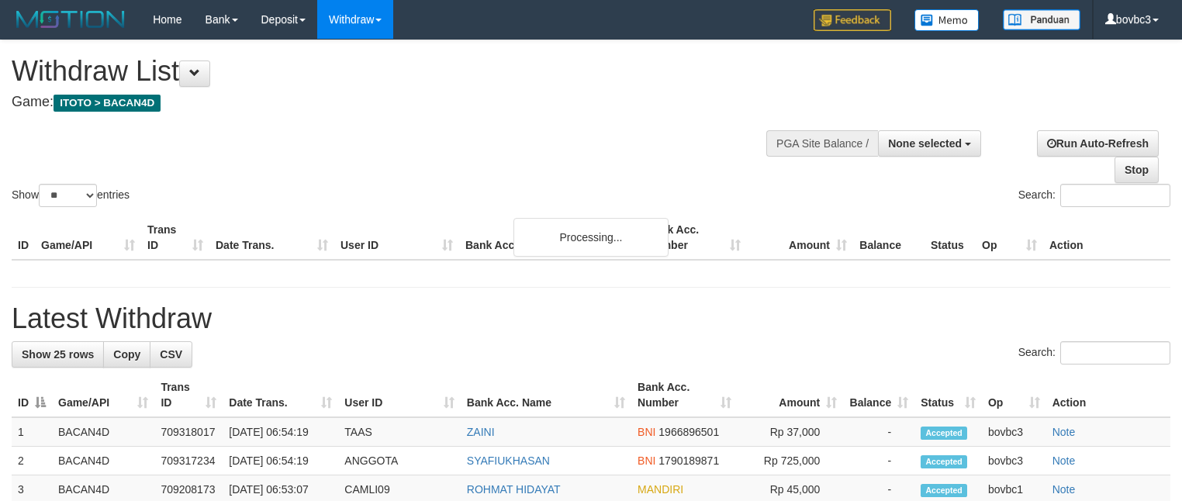
select select
select select "**"
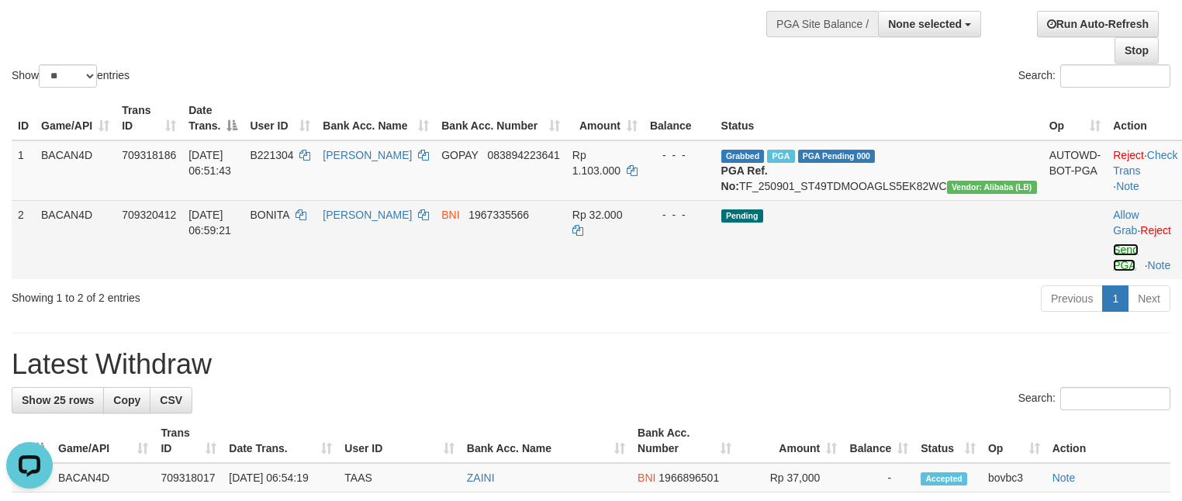
click at [1113, 271] on link "Send PGA" at bounding box center [1126, 258] width 26 height 28
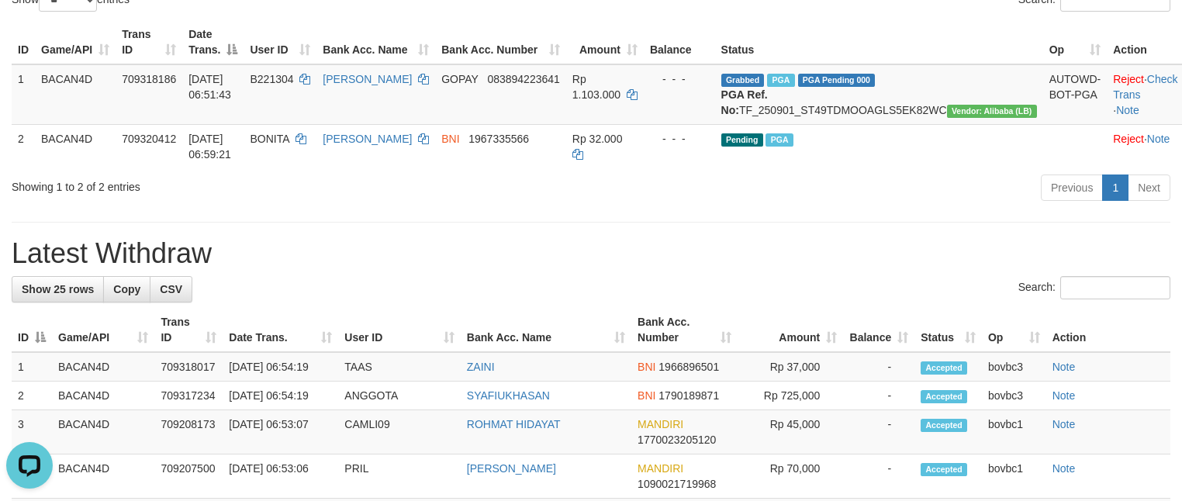
scroll to position [236, 0]
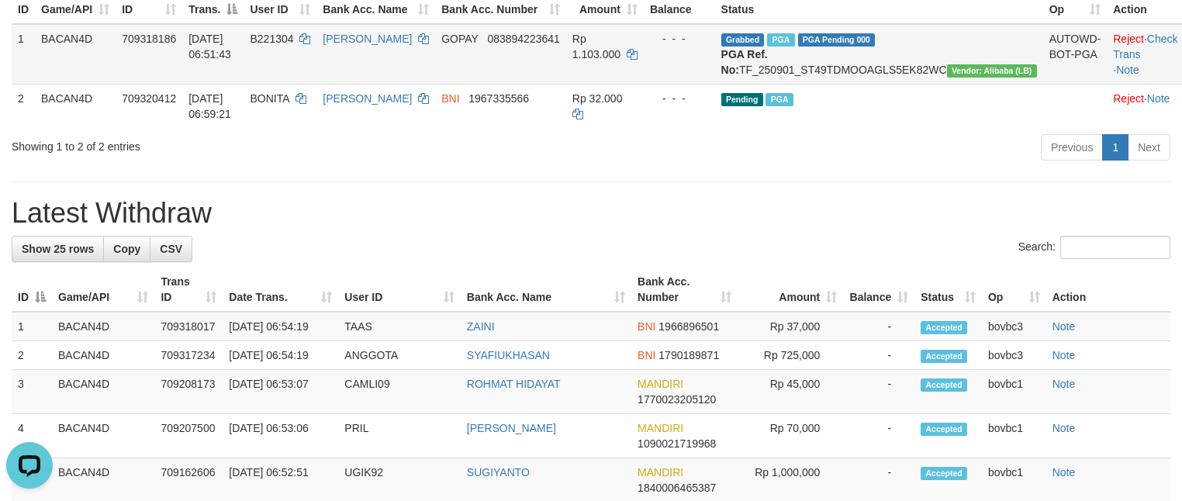
click at [293, 30] on td "B221304" at bounding box center [280, 54] width 73 height 60
copy td "B221304"
click at [894, 77] on td "Grabbed PGA PGA Pending 000 PGA Ref. No: TF_250901_ST49TDMOOAGLS5EK82WC Vendor:…" at bounding box center [879, 54] width 328 height 60
click at [899, 70] on td "Grabbed PGA PGA Pending 000 PGA Ref. No: TF_250901_ST49TDMOOAGLS5EK82WC Vendor:…" at bounding box center [879, 54] width 328 height 60
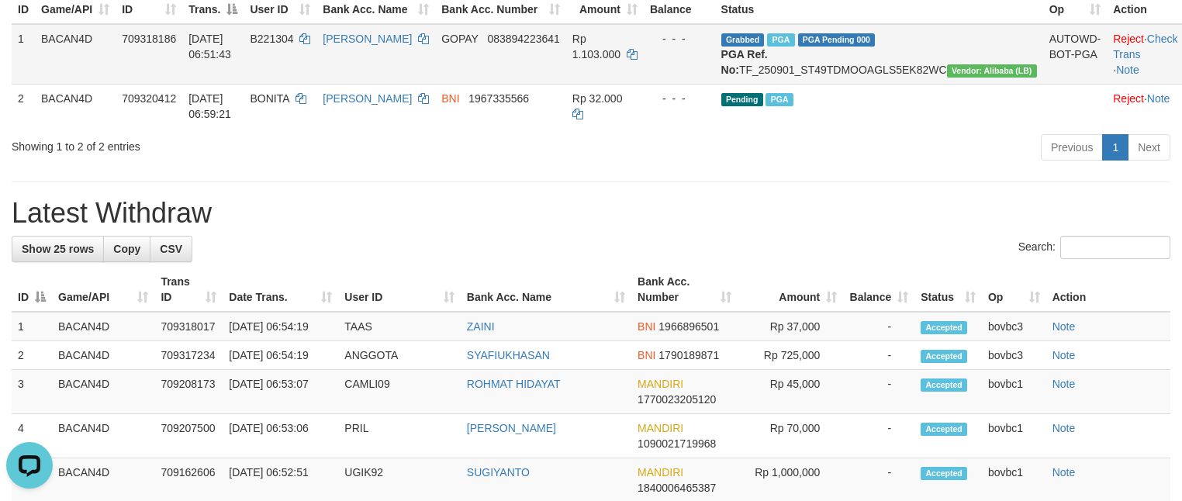
click at [899, 70] on td "Grabbed PGA PGA Pending 000 PGA Ref. No: TF_250901_ST49TDMOOAGLS5EK82WC Vendor:…" at bounding box center [879, 54] width 328 height 60
copy td "TF_250901_ST49TDMOOAGLS5EK82WC"
click at [614, 301] on th "Bank Acc. Name" at bounding box center [546, 290] width 171 height 44
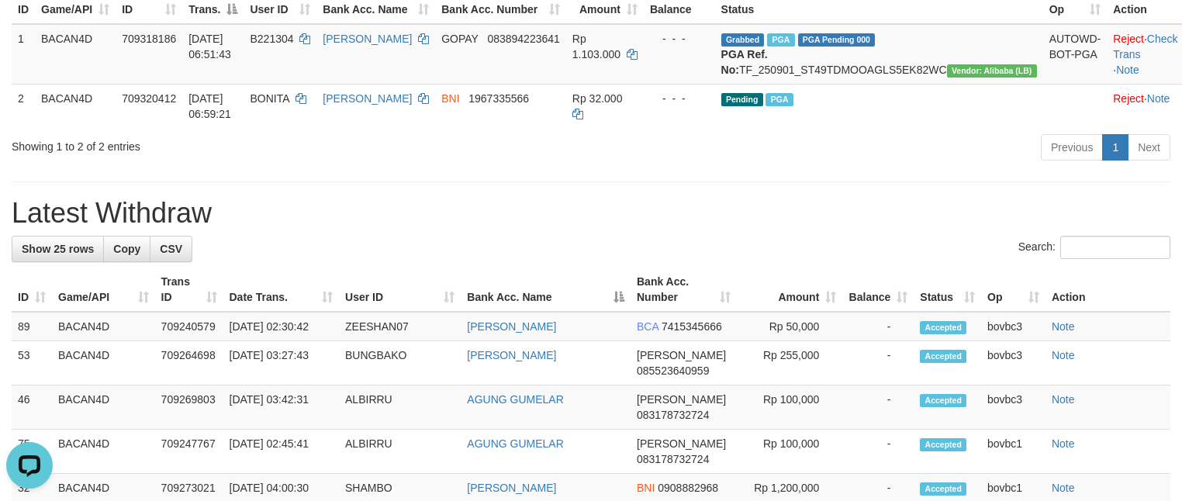
scroll to position [119, 0]
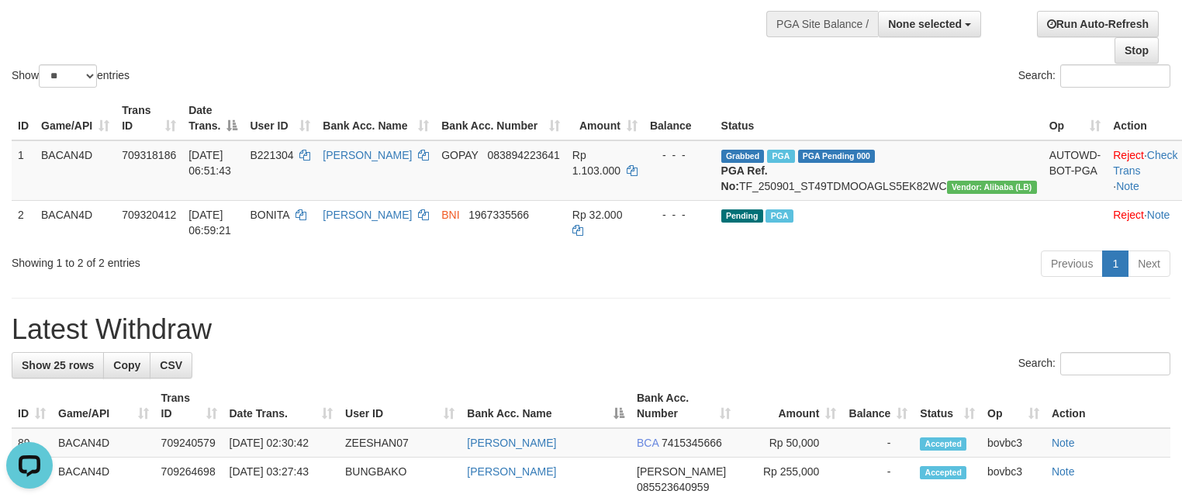
click at [630, 333] on h1 "Latest Withdraw" at bounding box center [591, 329] width 1159 height 31
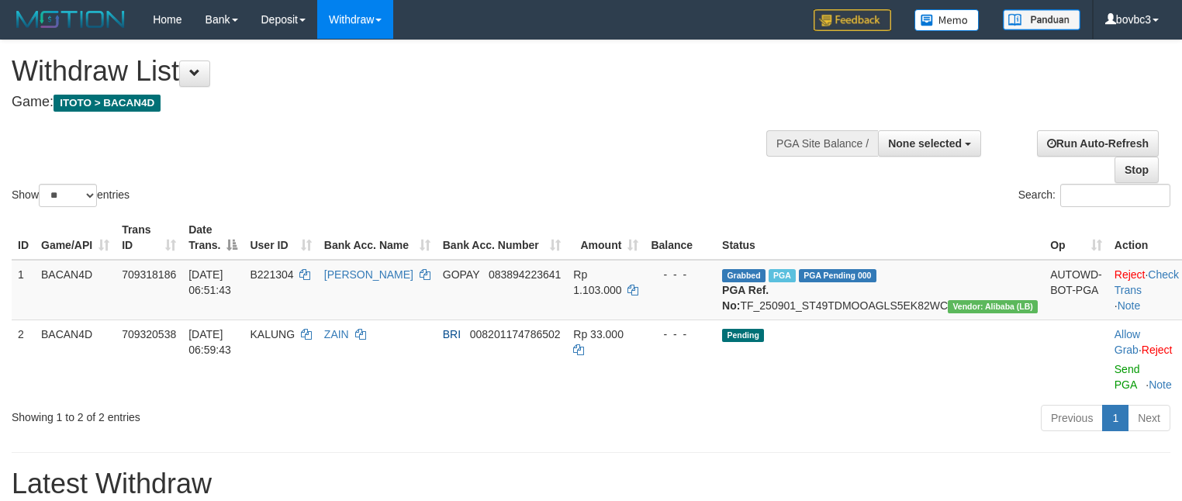
select select
select select "**"
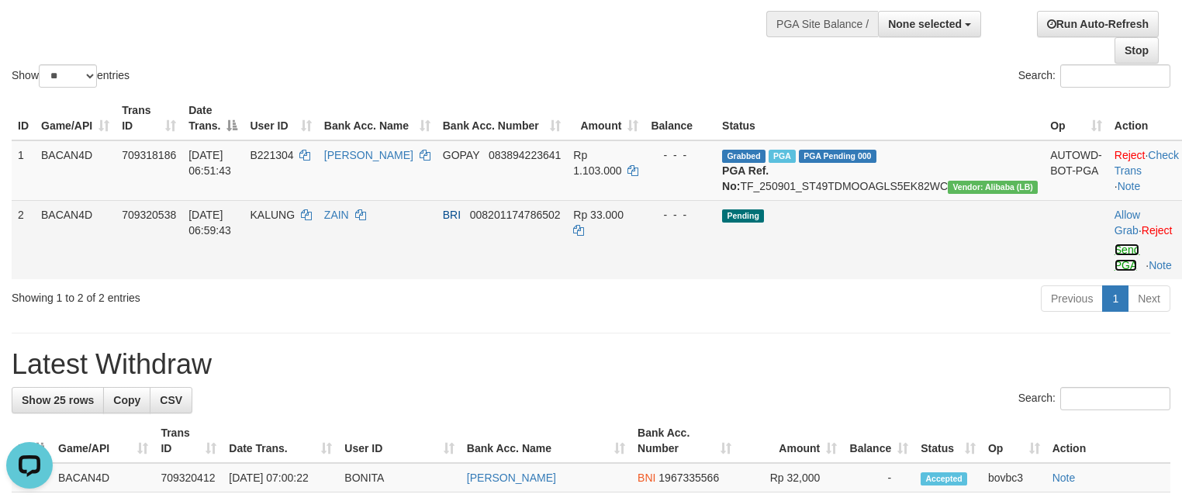
click at [1114, 271] on link "Send PGA" at bounding box center [1127, 258] width 26 height 28
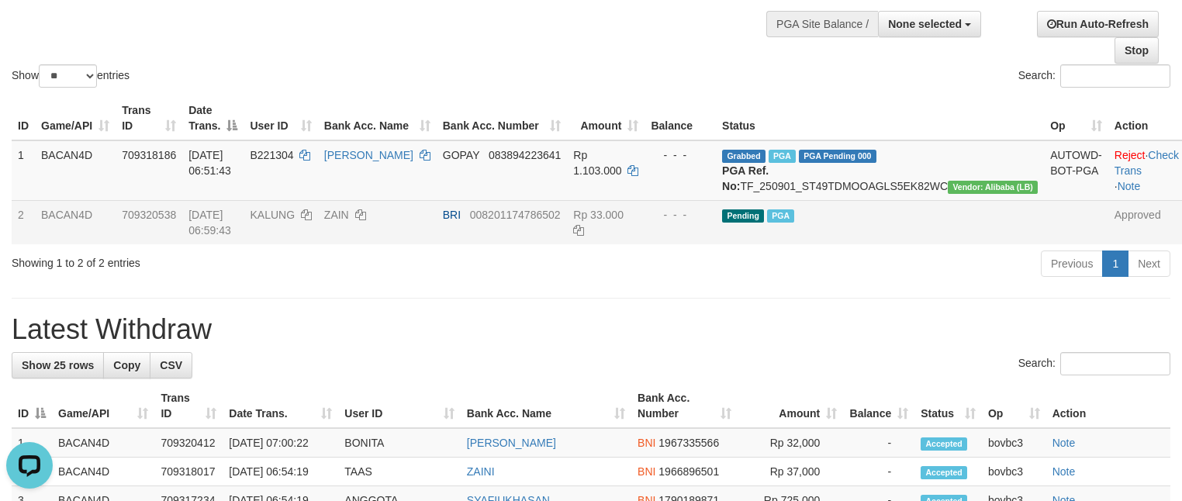
click at [620, 50] on div "Show ** ** ** *** entries Search:" at bounding box center [591, 6] width 1182 height 170
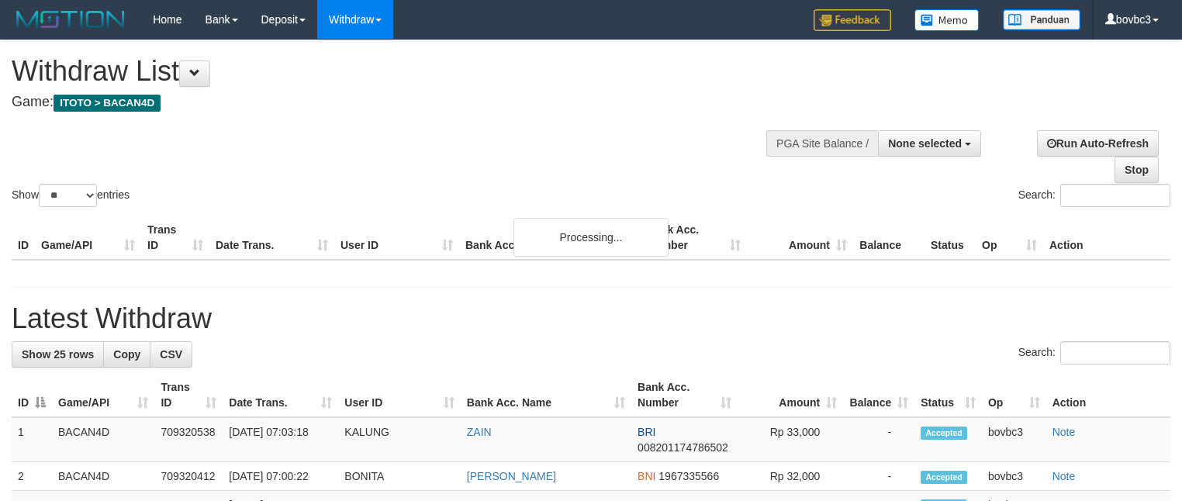
select select
select select "**"
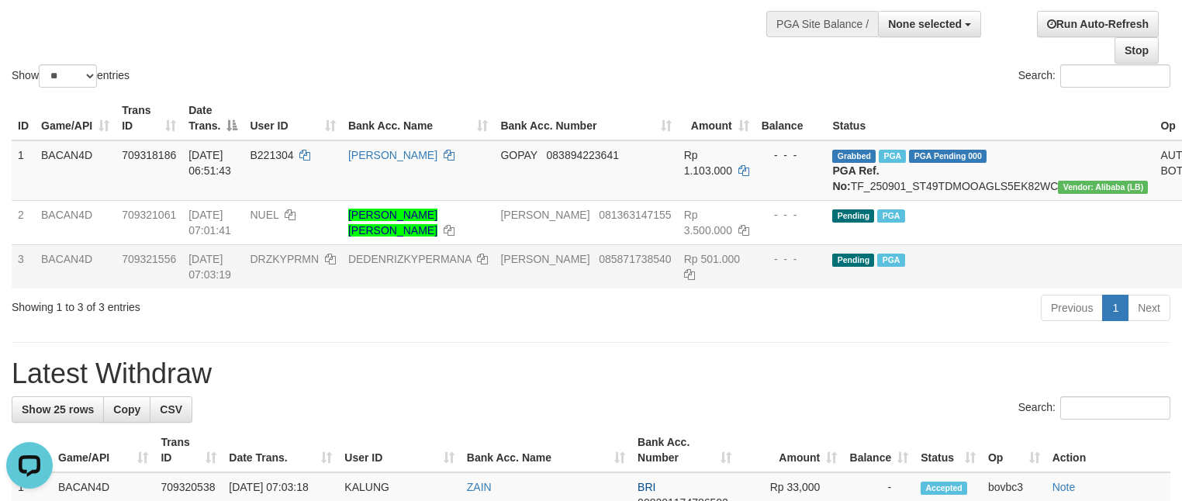
click at [894, 285] on td "Pending PGA" at bounding box center [990, 266] width 328 height 44
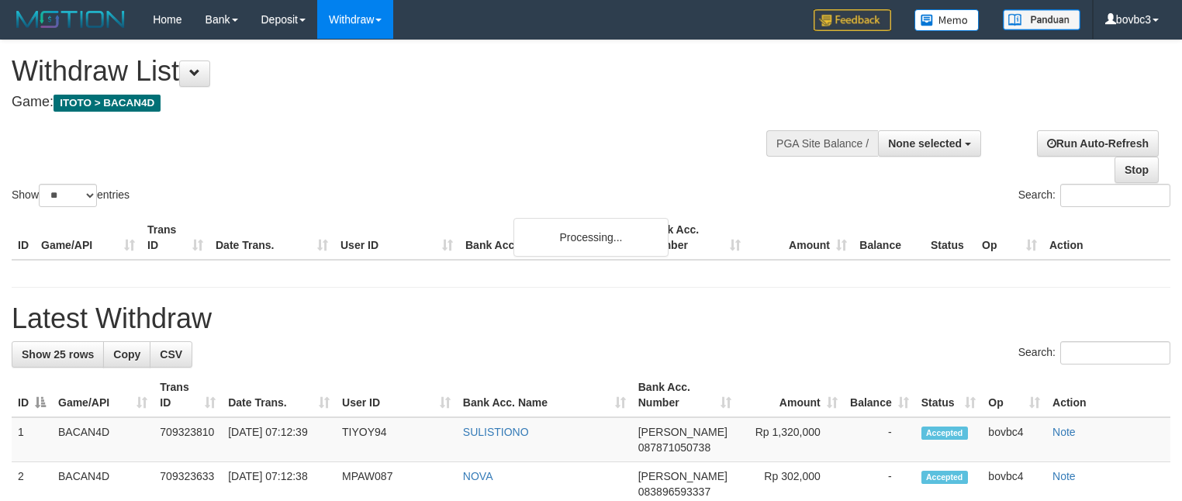
select select
select select "**"
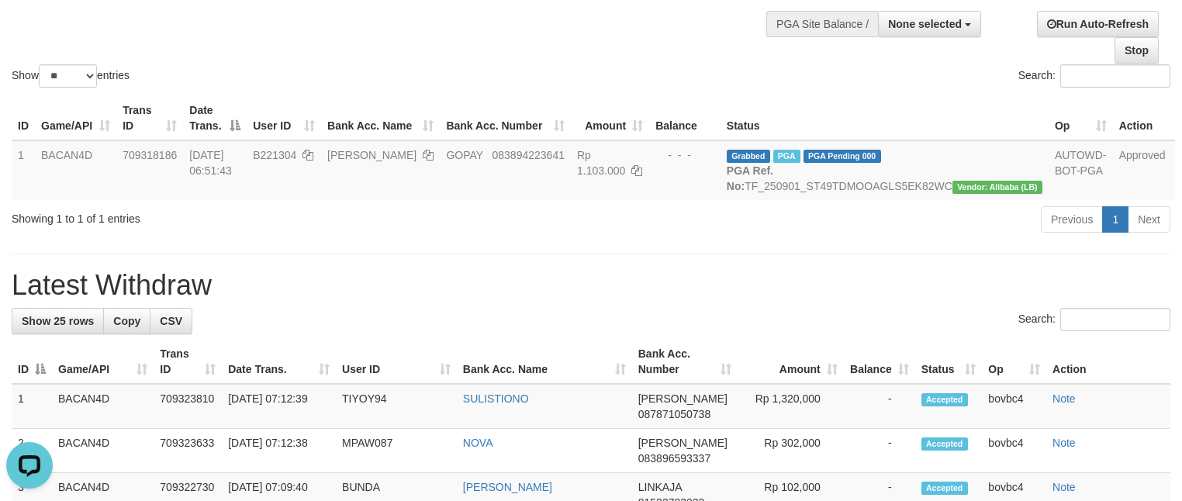
click at [652, 79] on div "Search:" at bounding box center [887, 77] width 568 height 27
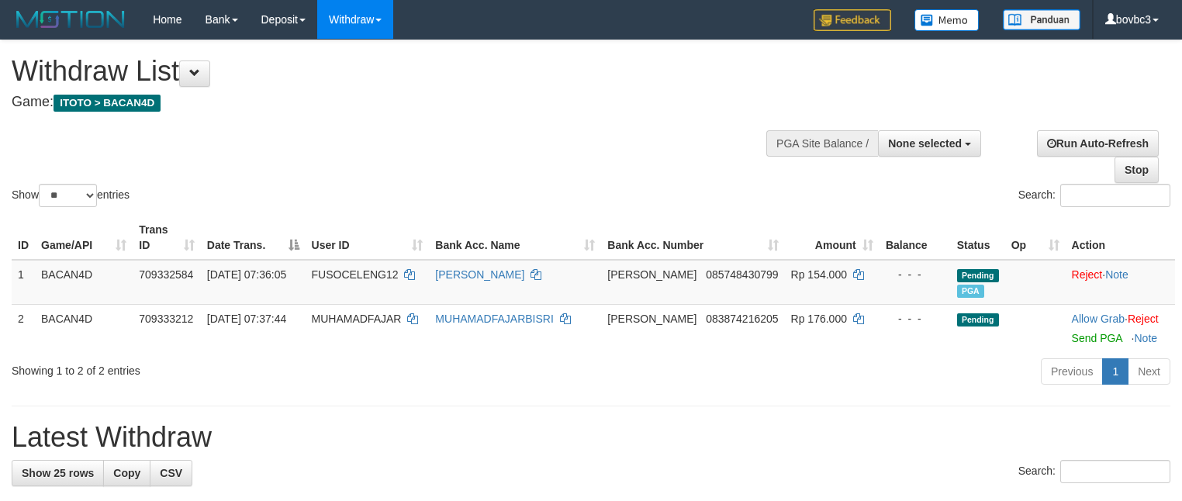
select select
select select "**"
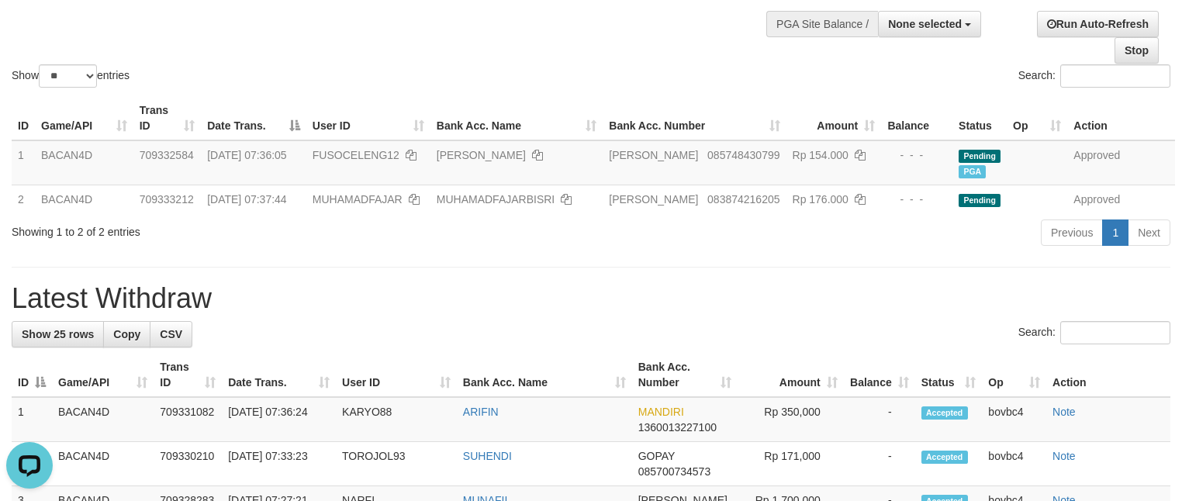
drag, startPoint x: 519, startPoint y: 88, endPoint x: 529, endPoint y: 77, distance: 15.4
click at [529, 77] on div "Show ** ** ** *** entries" at bounding box center [296, 77] width 568 height 27
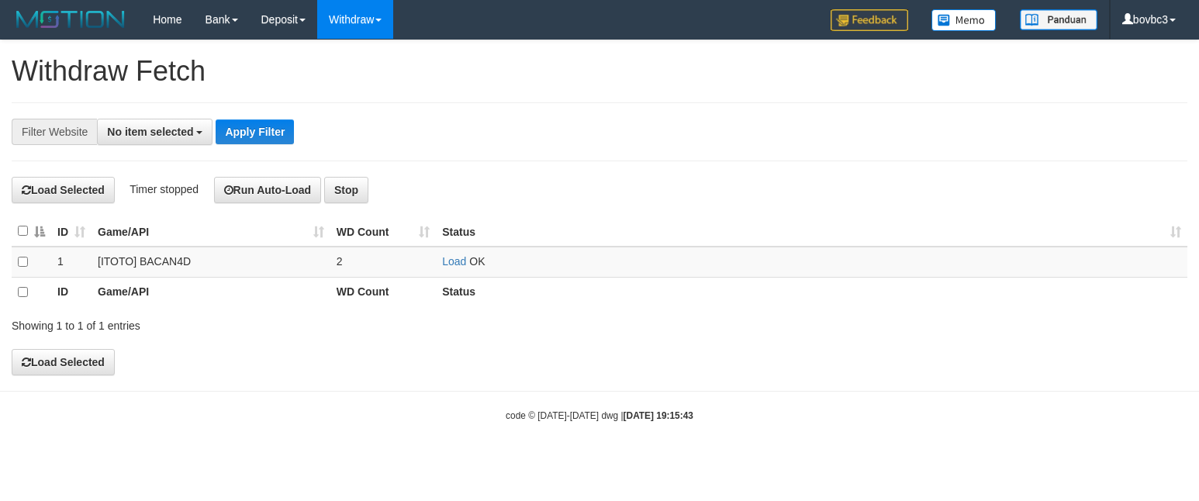
select select
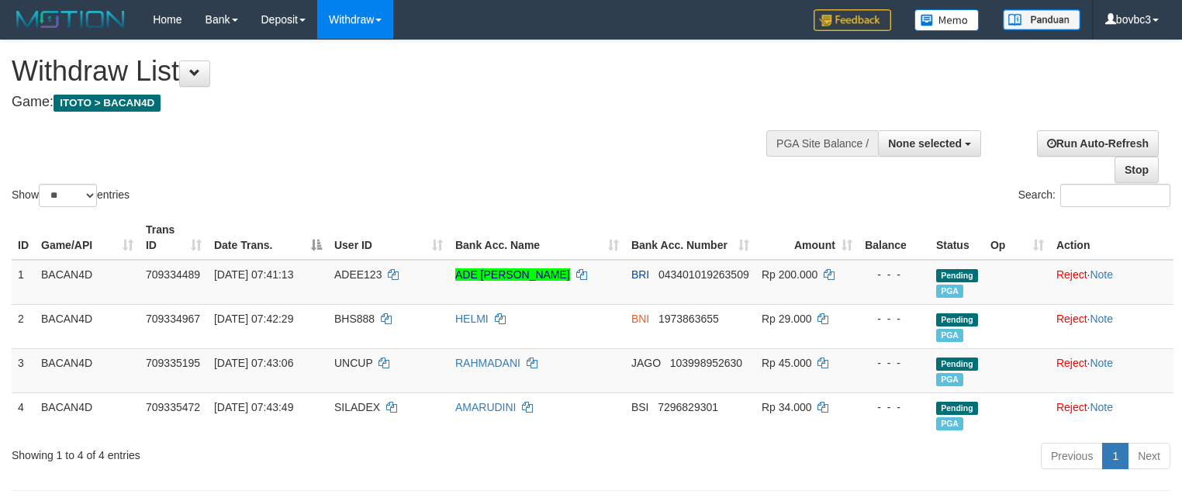
select select
select select "**"
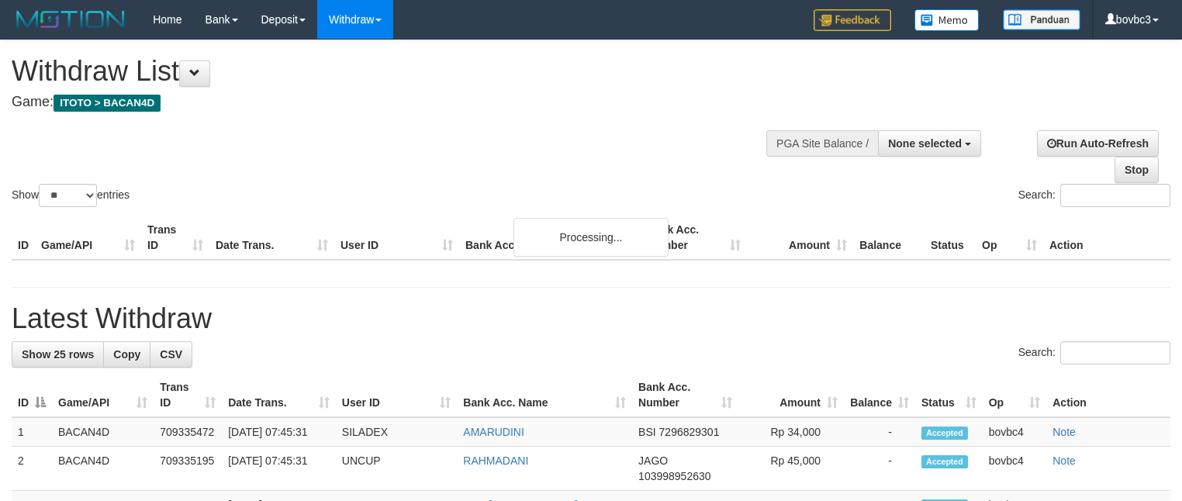
select select
select select "**"
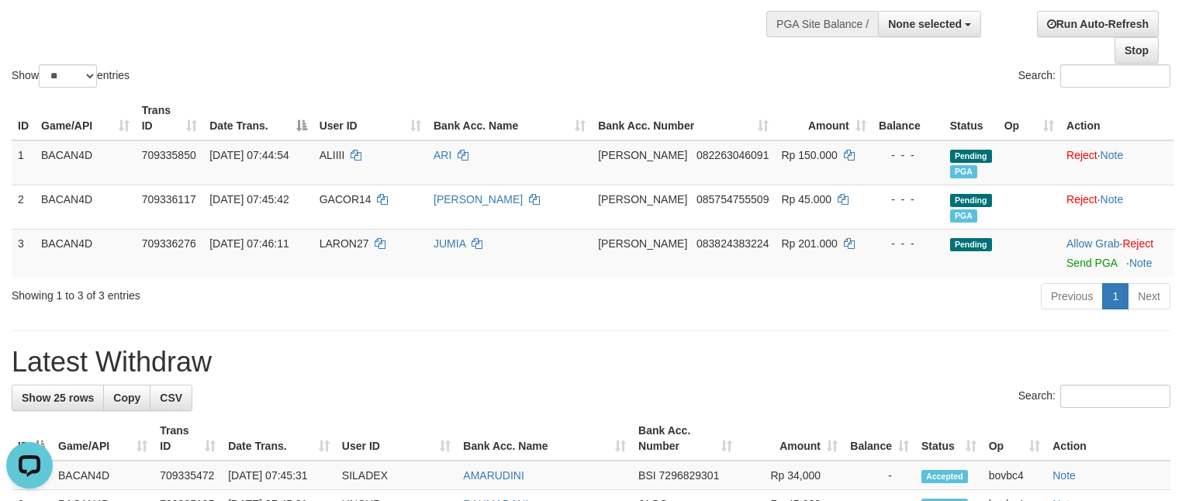
click at [470, 60] on div "Show ** ** ** *** entries Search:" at bounding box center [591, 6] width 1182 height 170
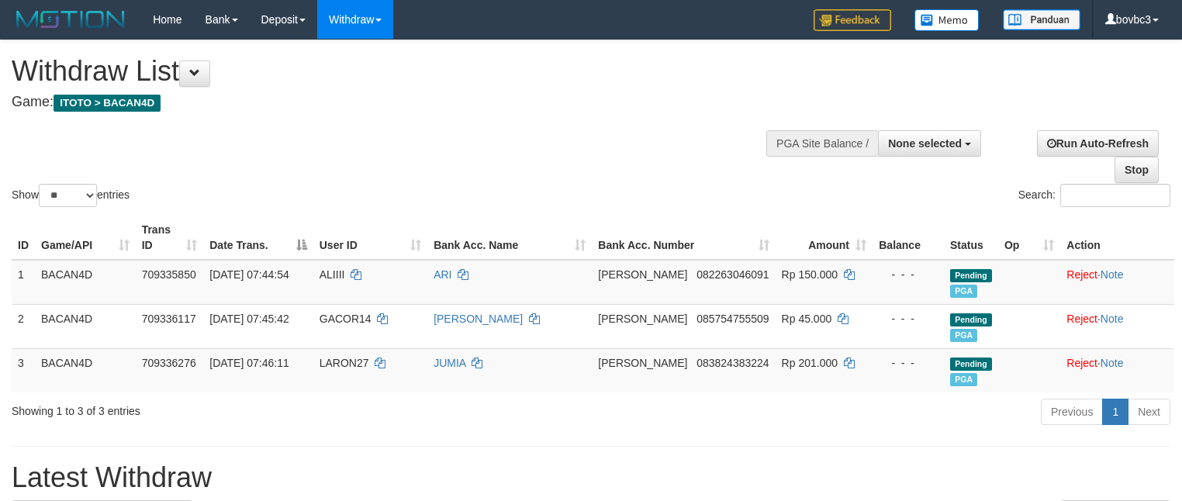
select select
select select "**"
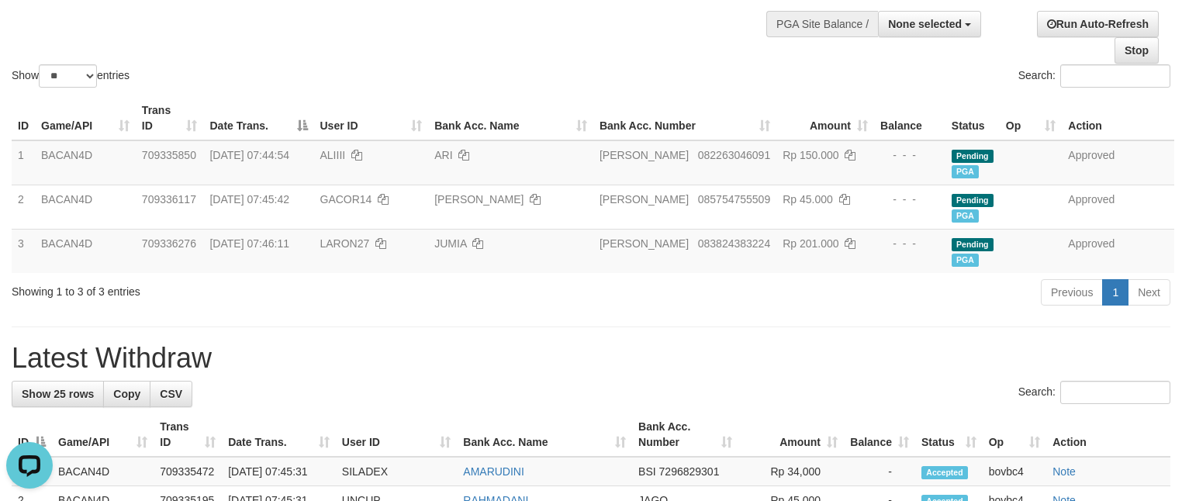
click at [550, 58] on div "Show ** ** ** *** entries Search:" at bounding box center [591, 6] width 1182 height 170
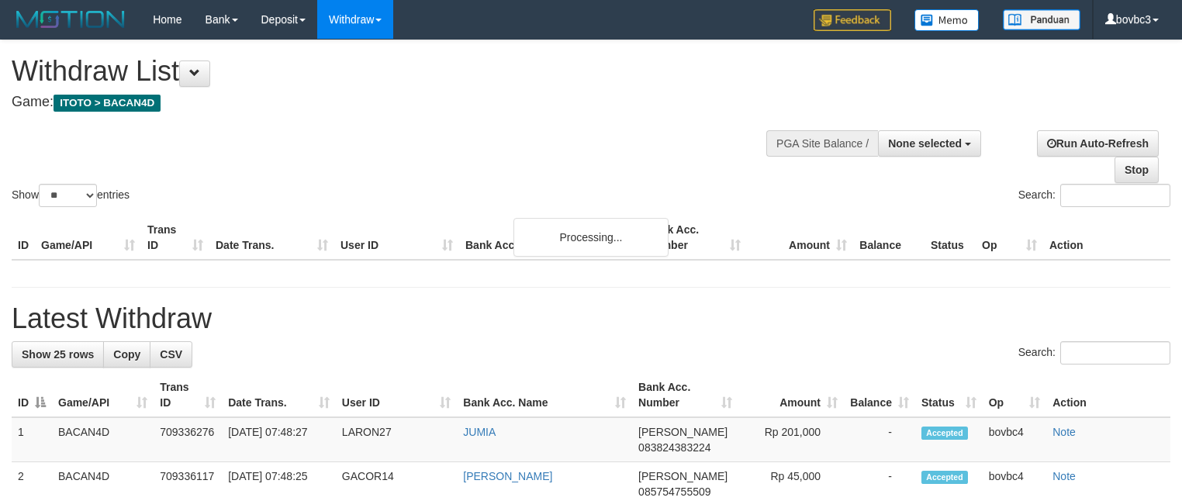
select select
select select "**"
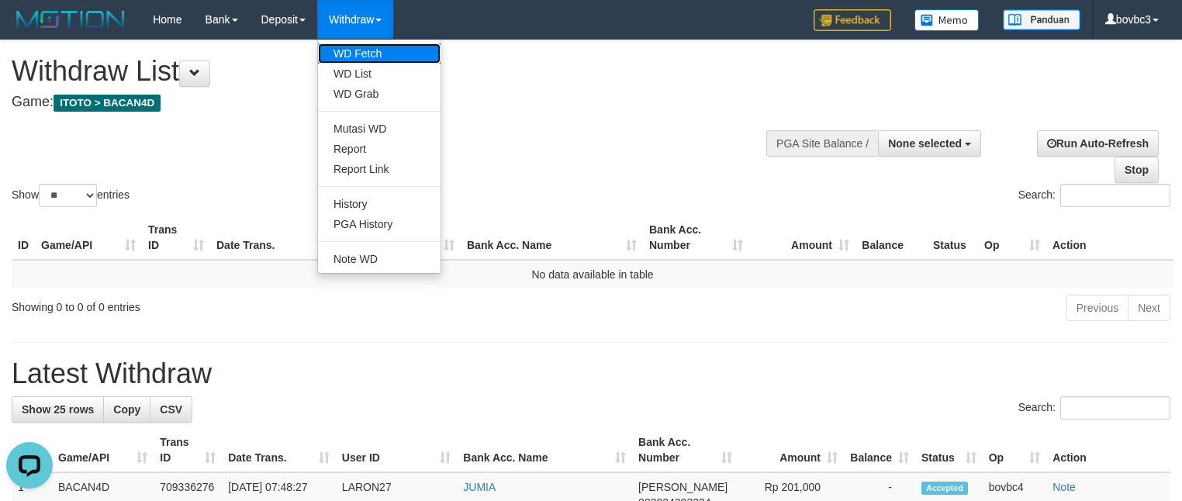
click at [371, 51] on link "WD Fetch" at bounding box center [379, 53] width 123 height 20
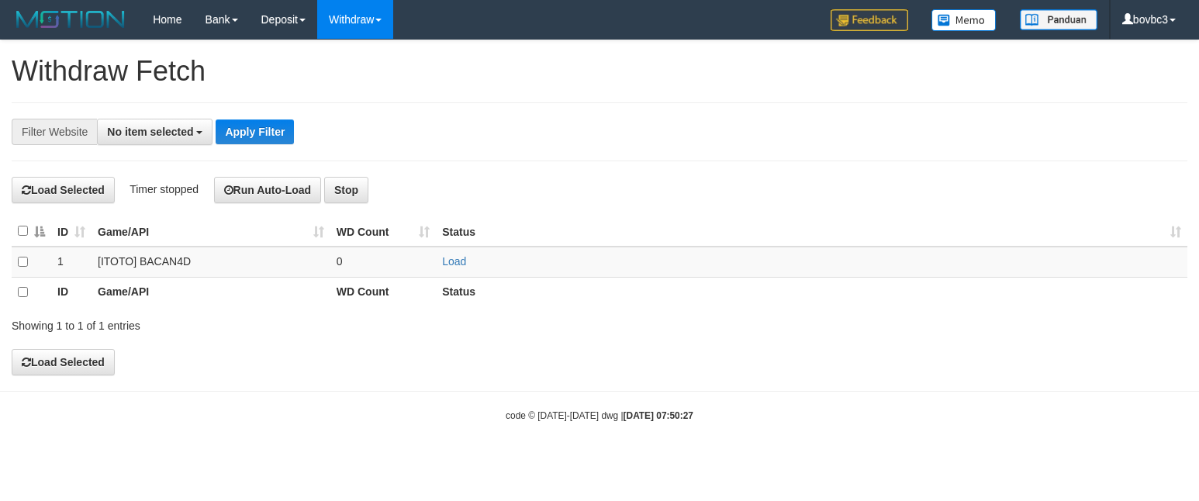
select select
click at [470, 264] on td "Load" at bounding box center [811, 262] width 751 height 30
click at [459, 264] on link "Load" at bounding box center [454, 261] width 24 height 12
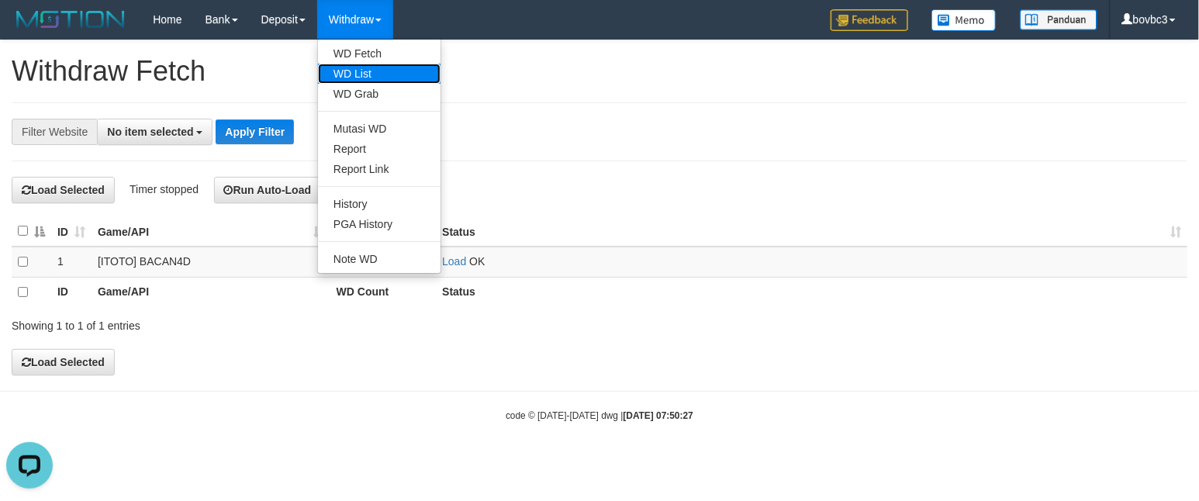
click at [361, 67] on link "WD List" at bounding box center [379, 74] width 123 height 20
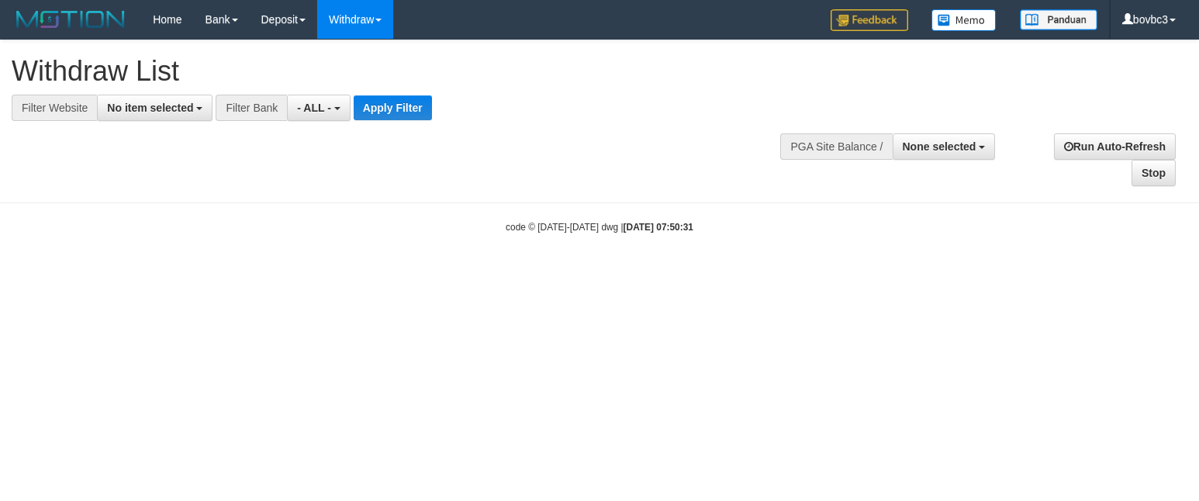
select select
click at [171, 107] on span "No item selected" at bounding box center [150, 108] width 86 height 12
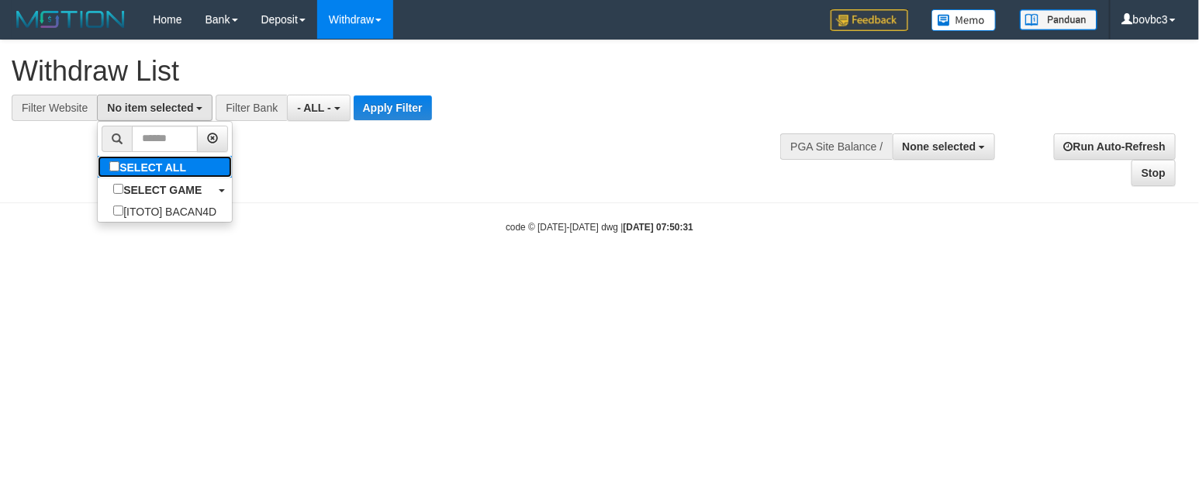
click at [163, 165] on label "SELECT ALL" at bounding box center [150, 167] width 104 height 22
select select "****"
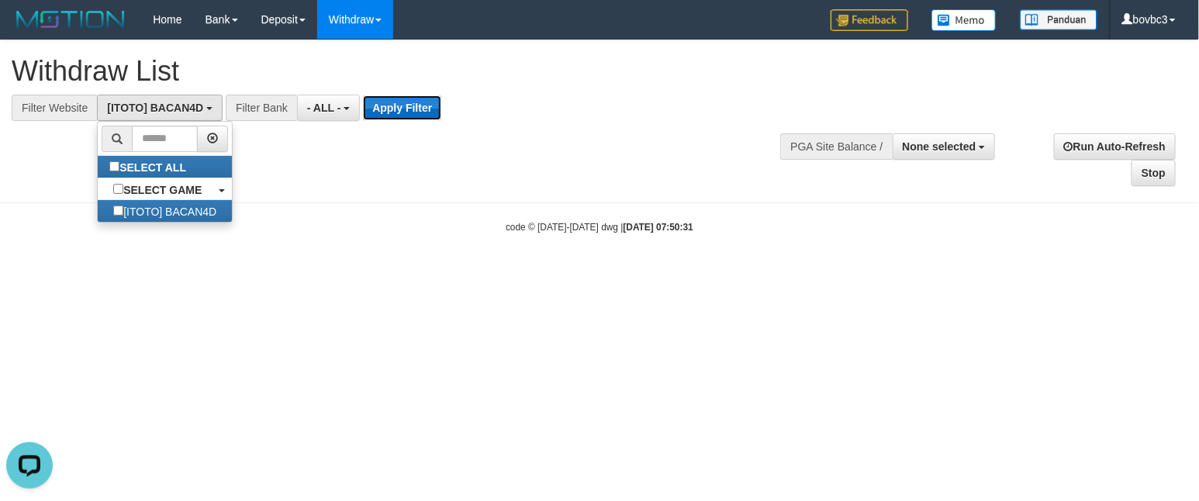
click at [414, 102] on button "Apply Filter" at bounding box center [402, 107] width 78 height 25
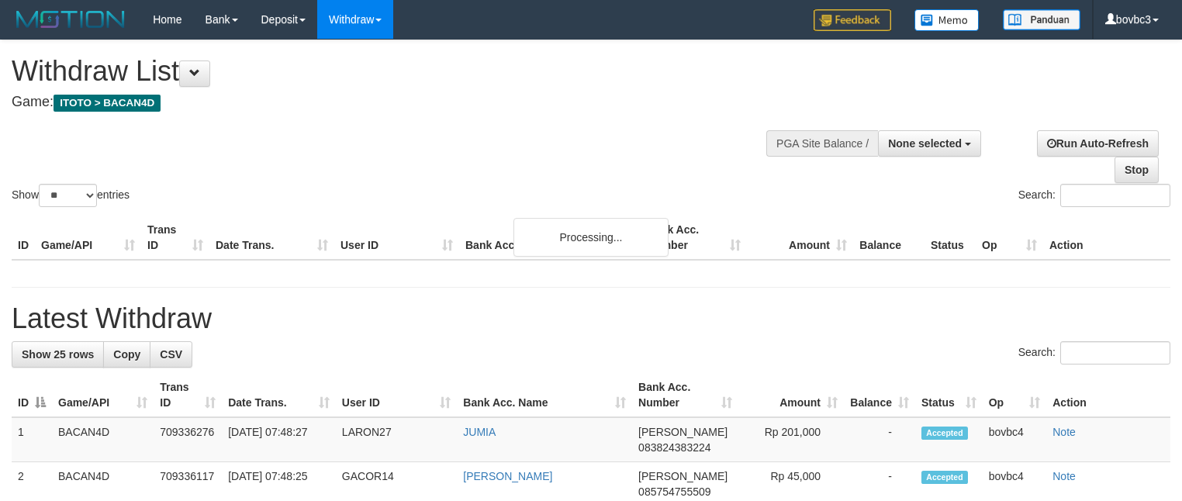
select select
select select "**"
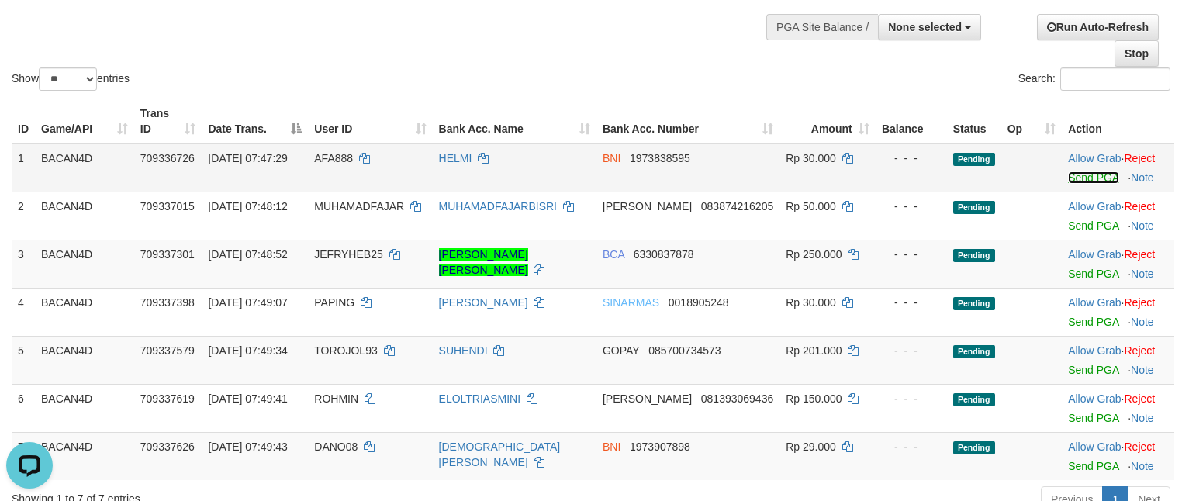
click at [1069, 174] on link "Send PGA" at bounding box center [1093, 177] width 50 height 12
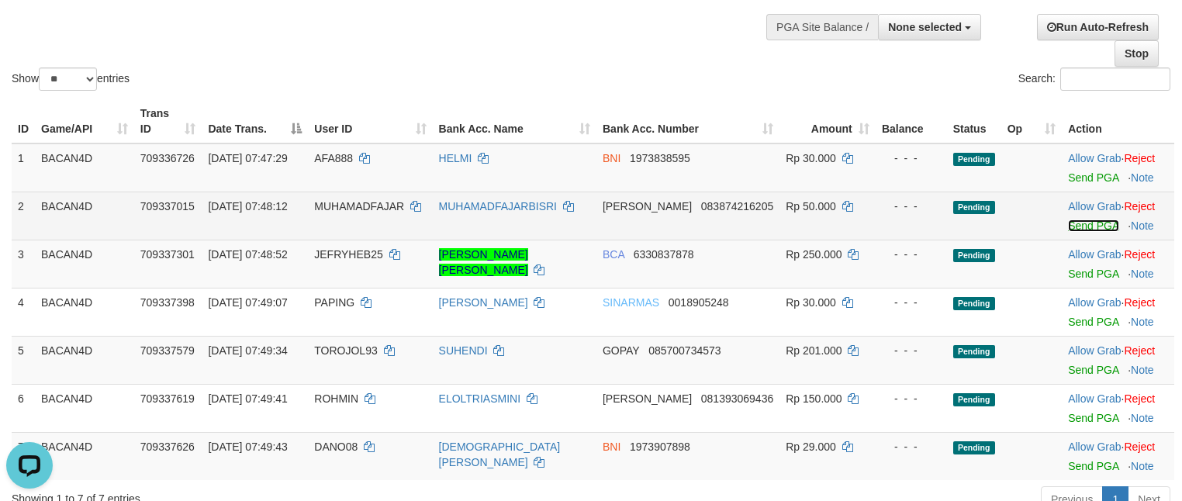
click at [1087, 226] on link "Send PGA" at bounding box center [1093, 225] width 50 height 12
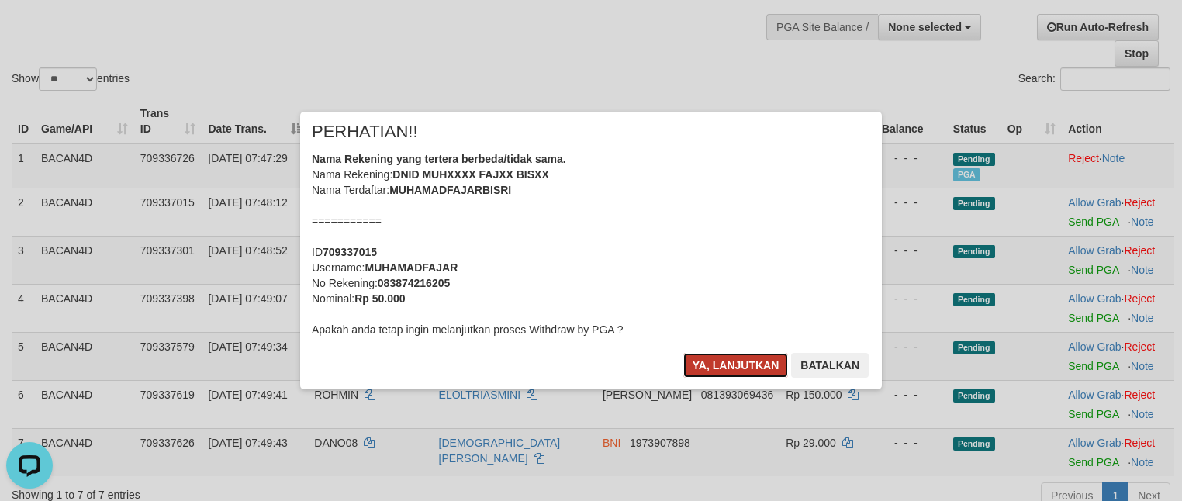
click at [714, 366] on button "Ya, lanjutkan" at bounding box center [735, 365] width 105 height 25
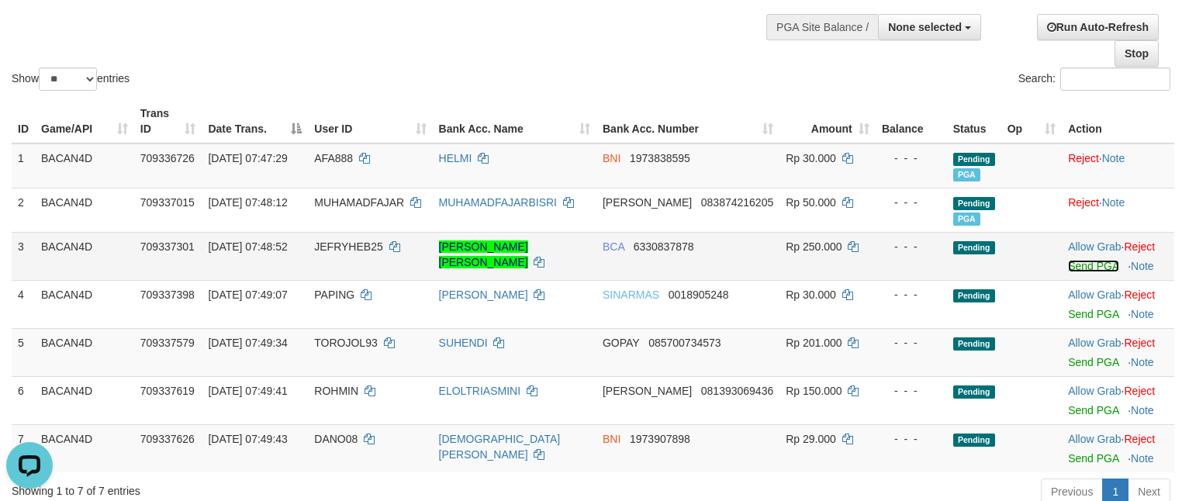
click at [1094, 264] on link "Send PGA" at bounding box center [1093, 266] width 50 height 12
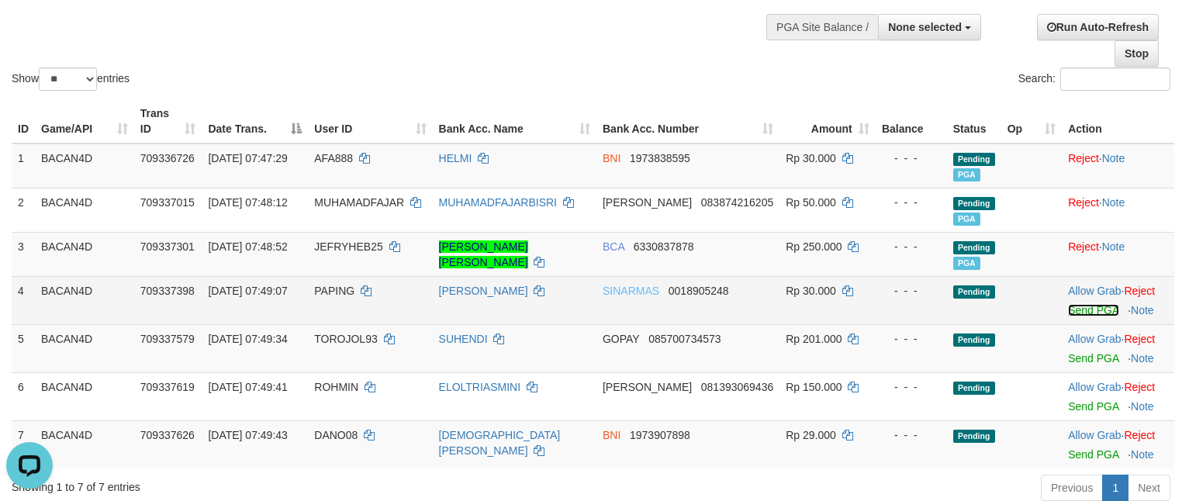
click at [1077, 308] on link "Send PGA" at bounding box center [1093, 310] width 50 height 12
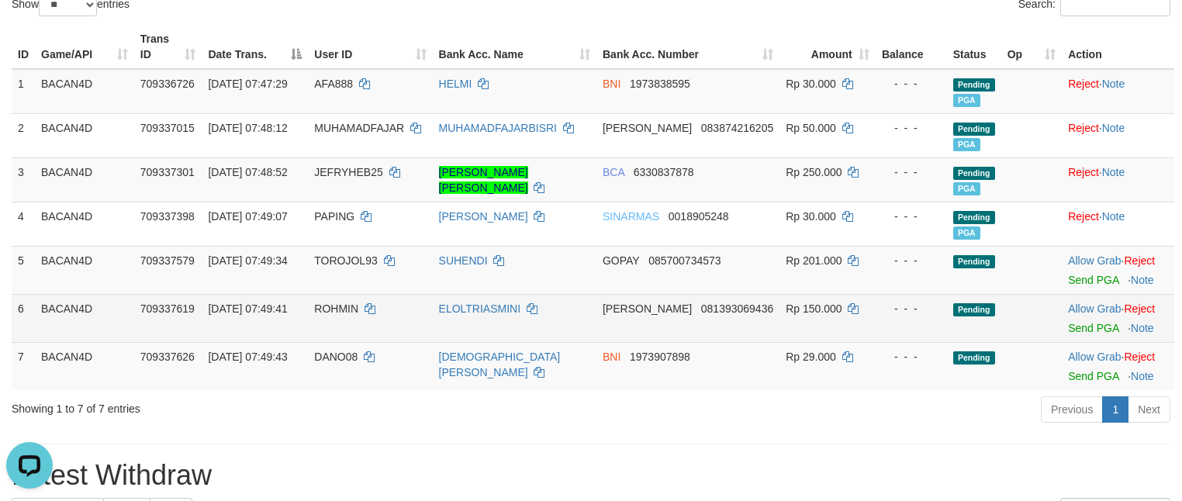
scroll to position [233, 0]
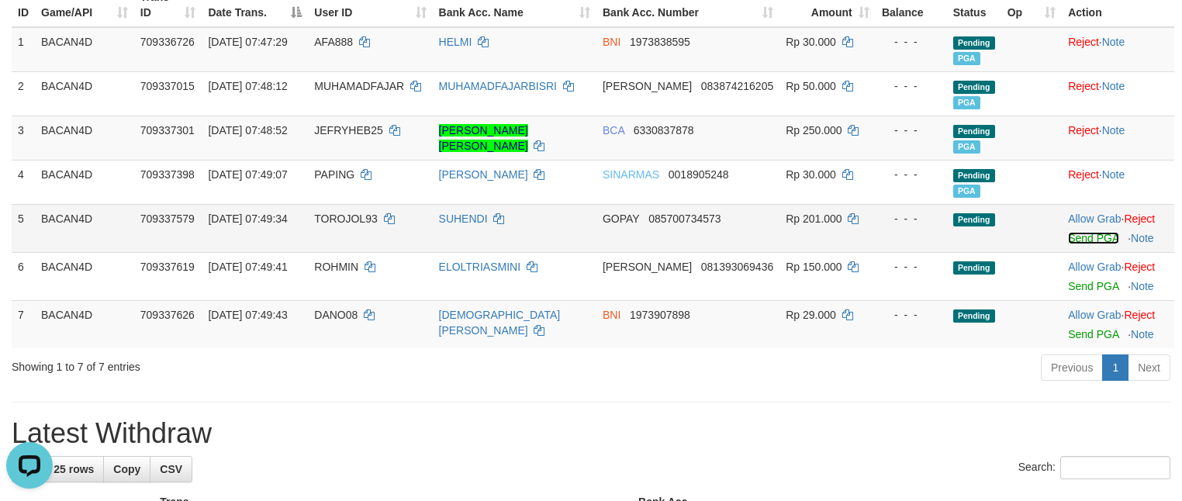
click at [1079, 237] on link "Send PGA" at bounding box center [1093, 238] width 50 height 12
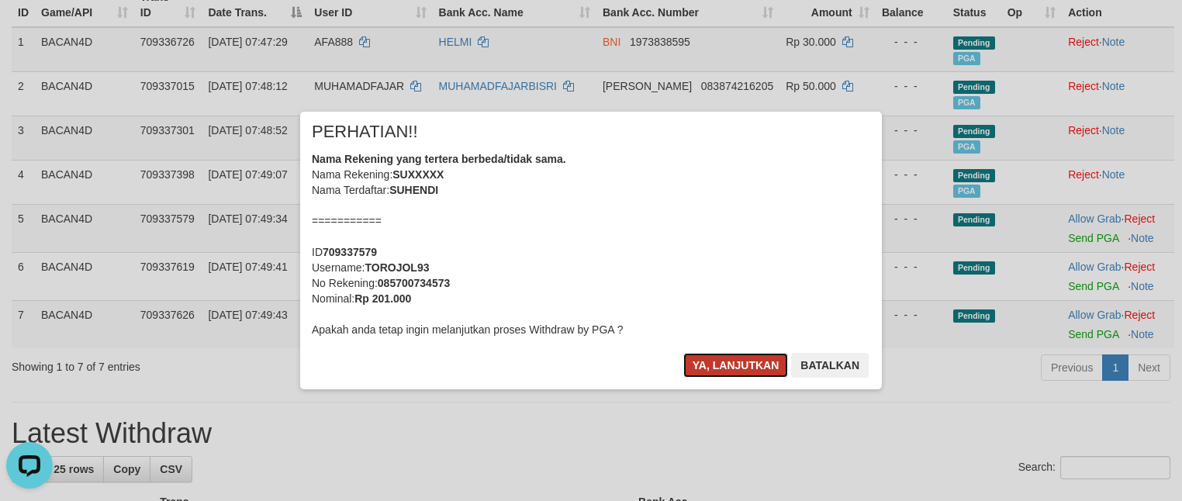
click at [735, 359] on button "Ya, lanjutkan" at bounding box center [735, 365] width 105 height 25
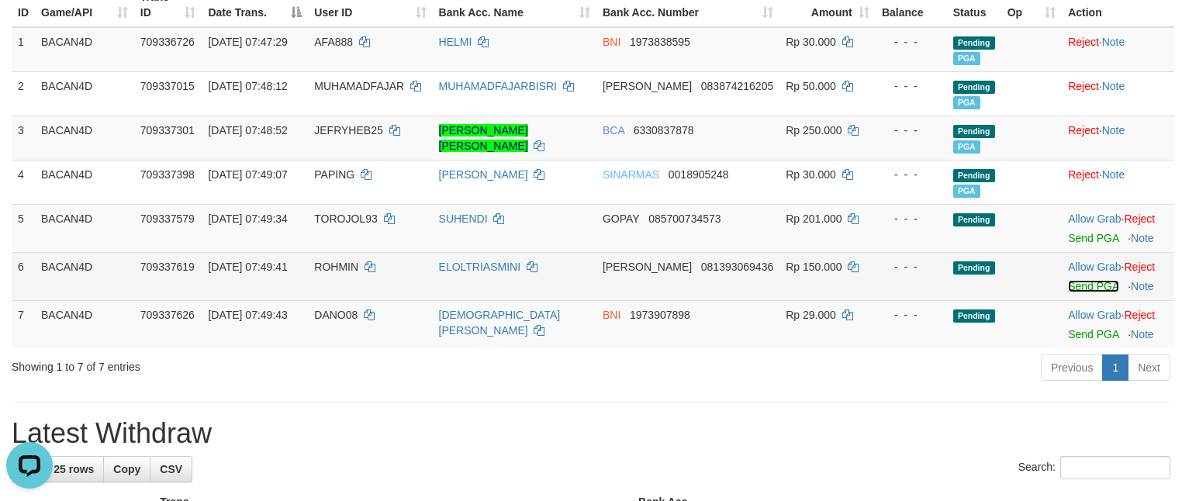
click at [1093, 284] on link "Send PGA" at bounding box center [1093, 286] width 50 height 12
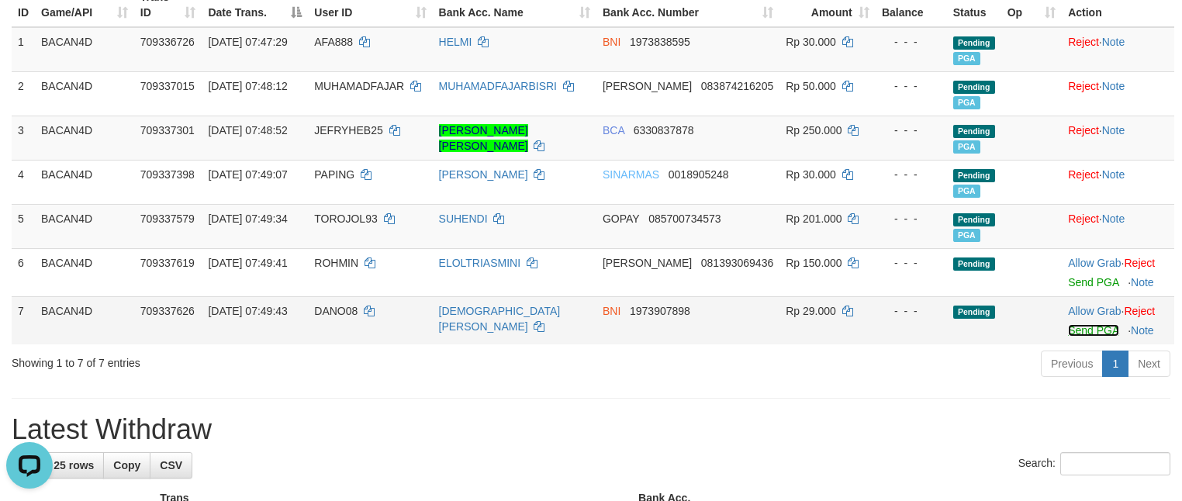
click at [1096, 336] on link "Send PGA" at bounding box center [1093, 330] width 50 height 12
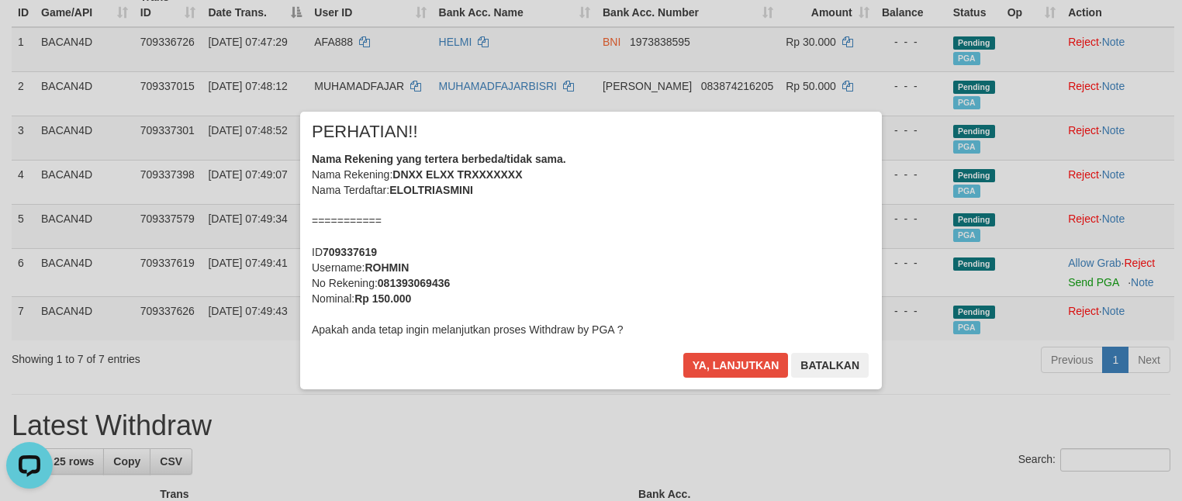
click at [721, 380] on div "Ya, lanjutkan Batalkan" at bounding box center [776, 371] width 188 height 36
click at [724, 354] on button "Ya, lanjutkan" at bounding box center [735, 365] width 105 height 25
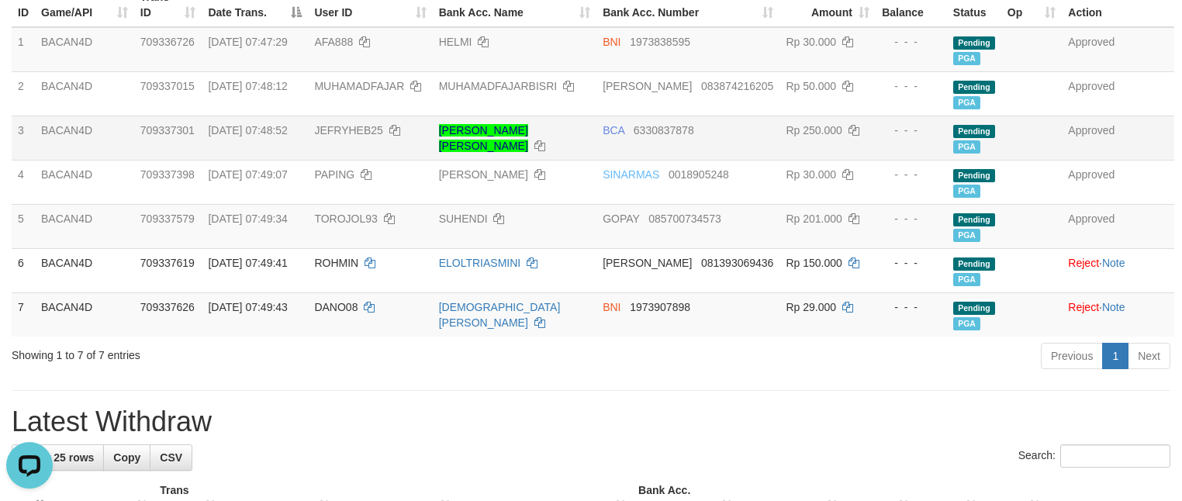
click at [876, 156] on td "- - -" at bounding box center [911, 138] width 71 height 44
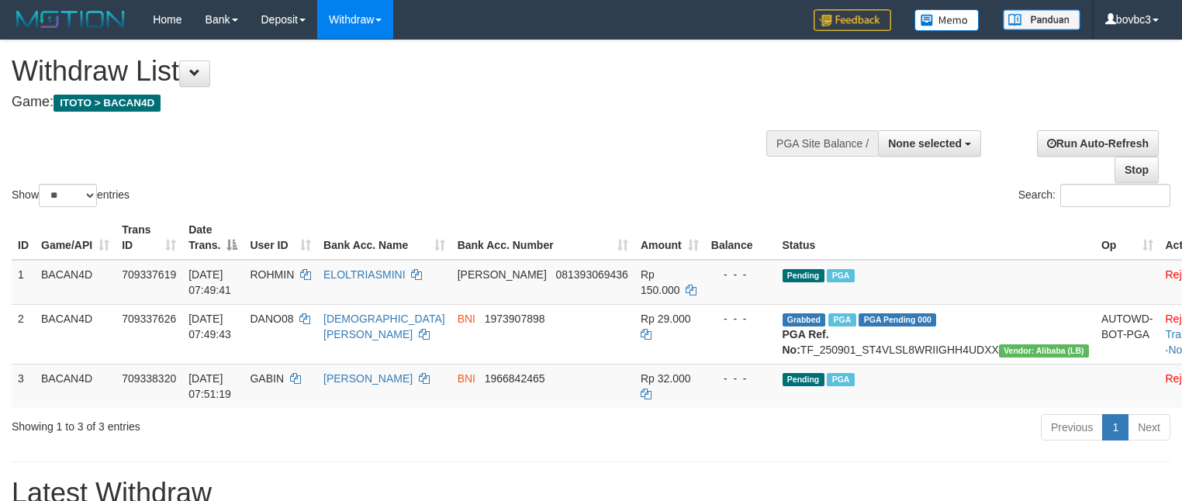
select select
select select "**"
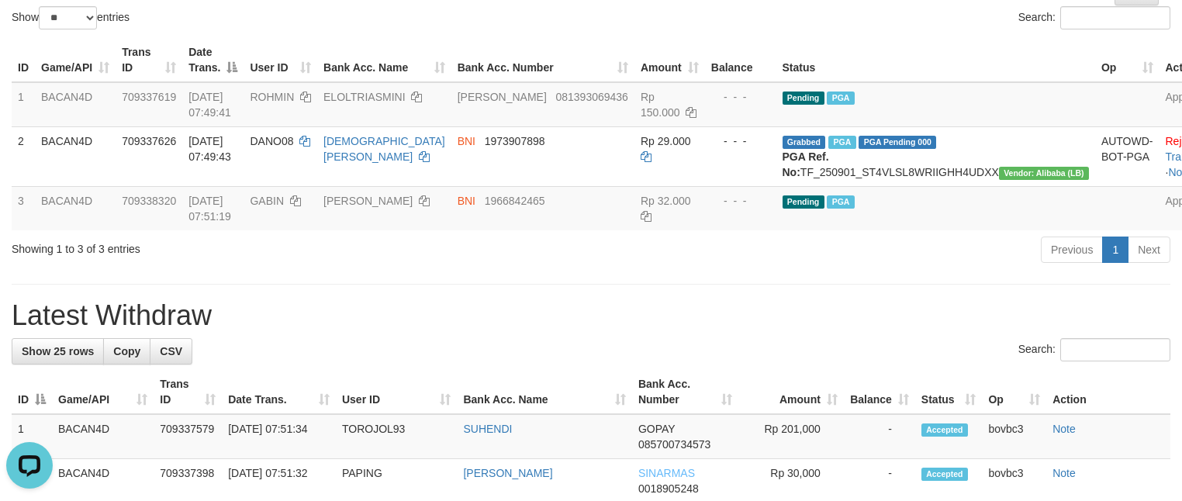
click at [599, 268] on div "Previous 1 Next" at bounding box center [837, 251] width 666 height 33
click at [557, 33] on div "Show ** ** ** *** entries" at bounding box center [296, 19] width 568 height 27
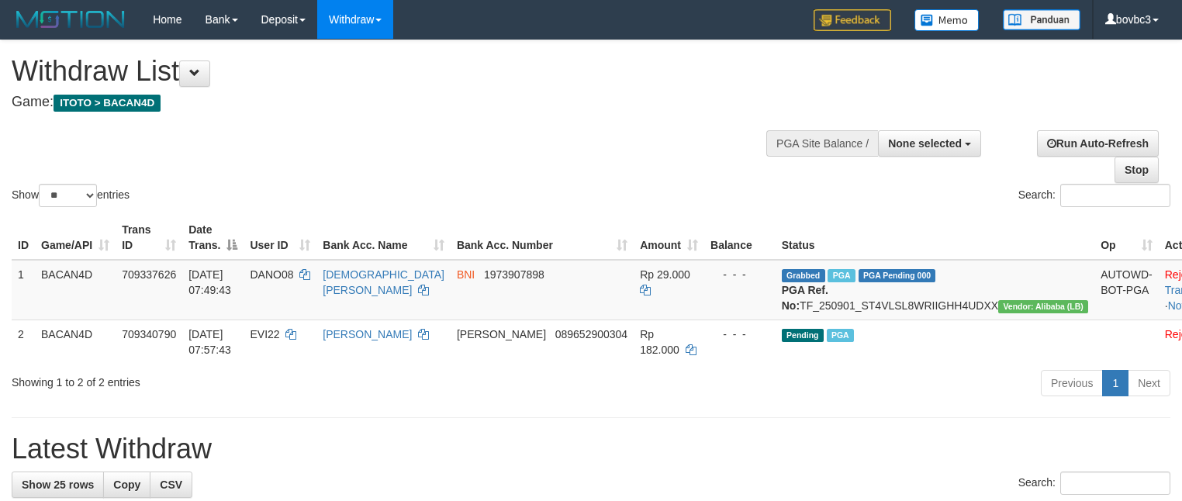
select select
select select "**"
drag, startPoint x: 392, startPoint y: 133, endPoint x: 378, endPoint y: 50, distance: 84.9
click at [392, 133] on div "Show ** ** ** *** entries Search:" at bounding box center [591, 125] width 1182 height 170
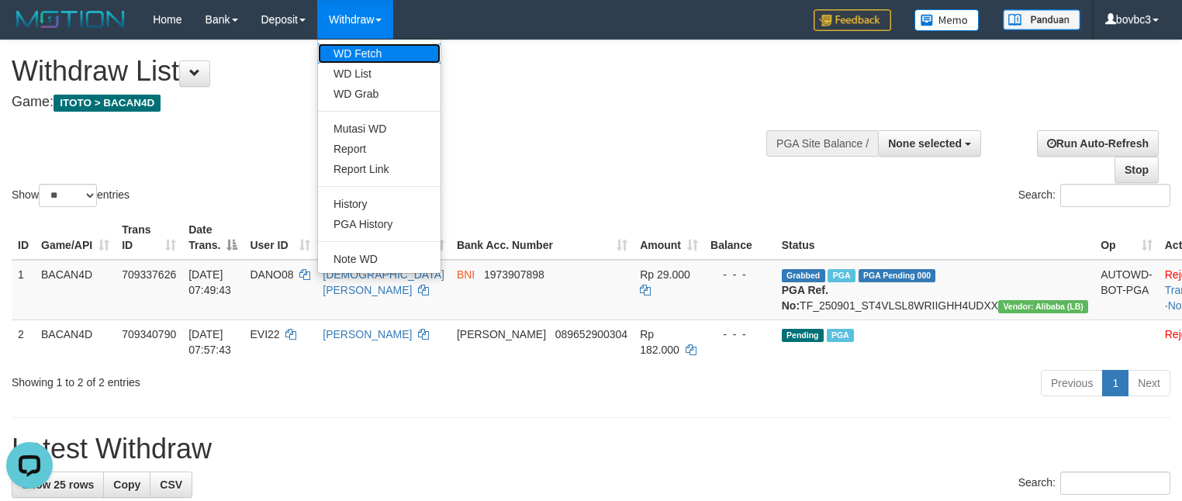
click at [368, 54] on link "WD Fetch" at bounding box center [379, 53] width 123 height 20
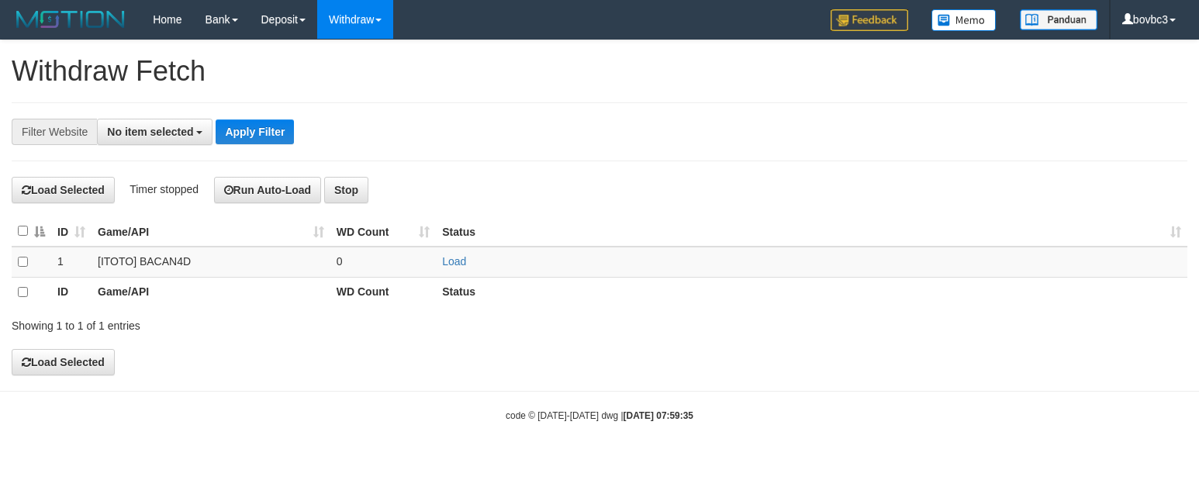
select select
click at [458, 254] on td "Load" at bounding box center [811, 262] width 751 height 30
click at [454, 264] on link "Load" at bounding box center [454, 261] width 24 height 12
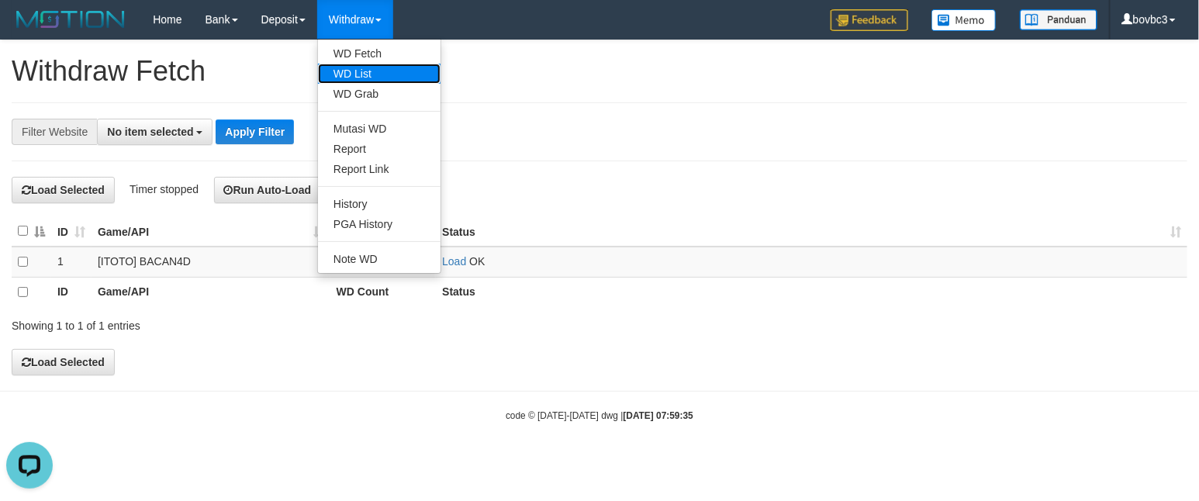
click at [370, 66] on link "WD List" at bounding box center [379, 74] width 123 height 20
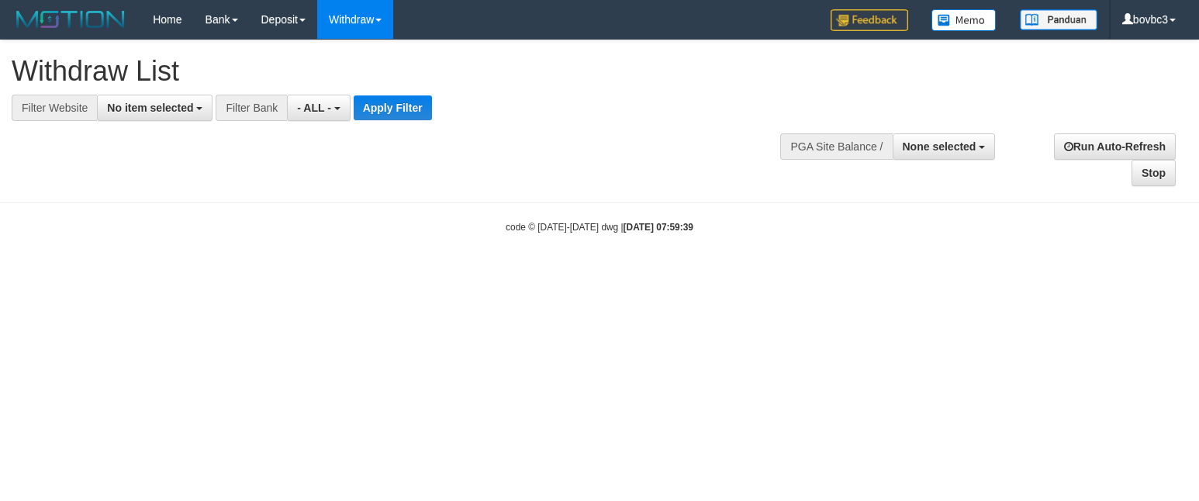
select select
click at [166, 112] on span "No item selected" at bounding box center [150, 108] width 86 height 12
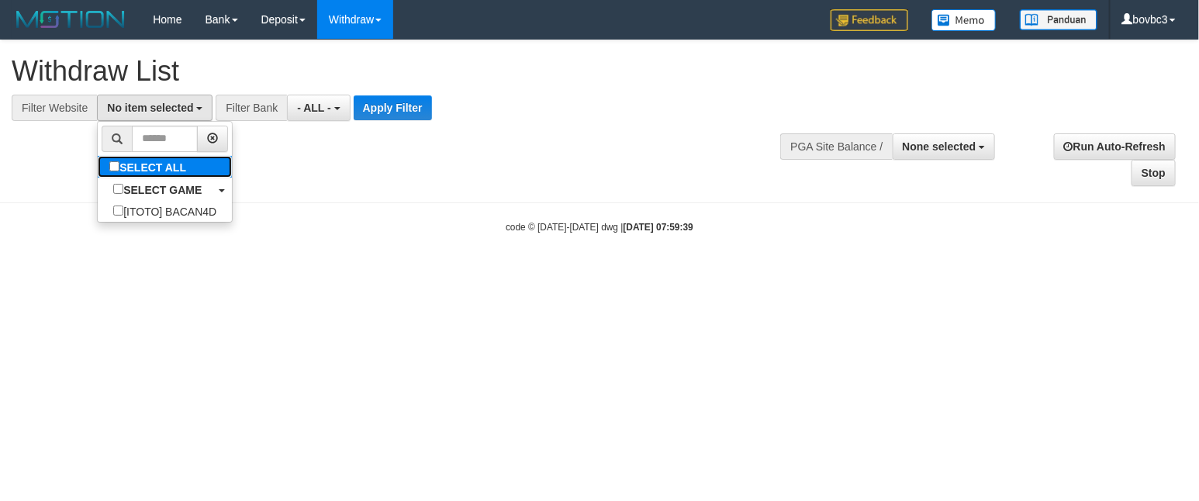
click at [161, 172] on label "SELECT ALL" at bounding box center [150, 167] width 104 height 22
select select "****"
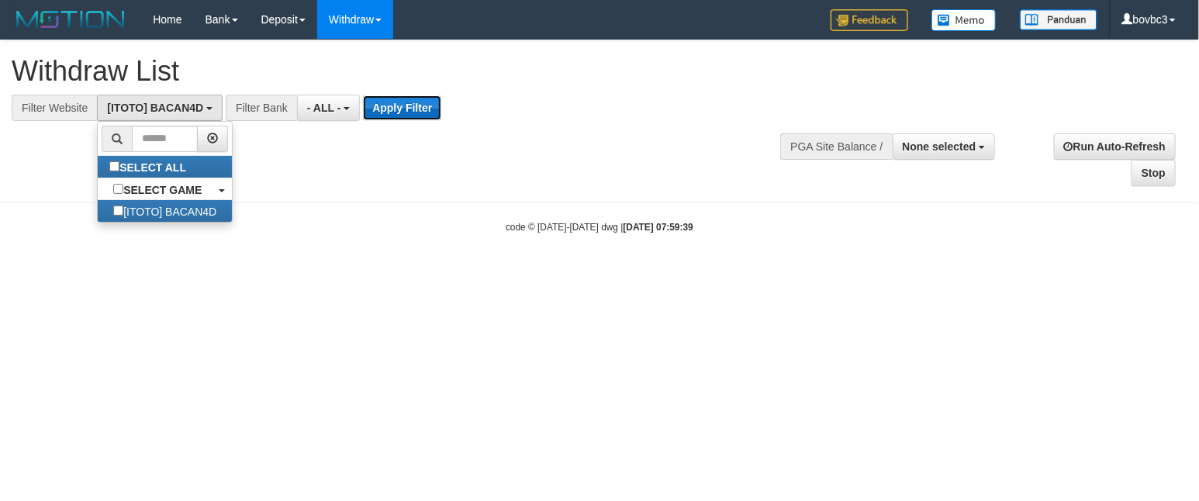
click at [409, 107] on button "Apply Filter" at bounding box center [402, 107] width 78 height 25
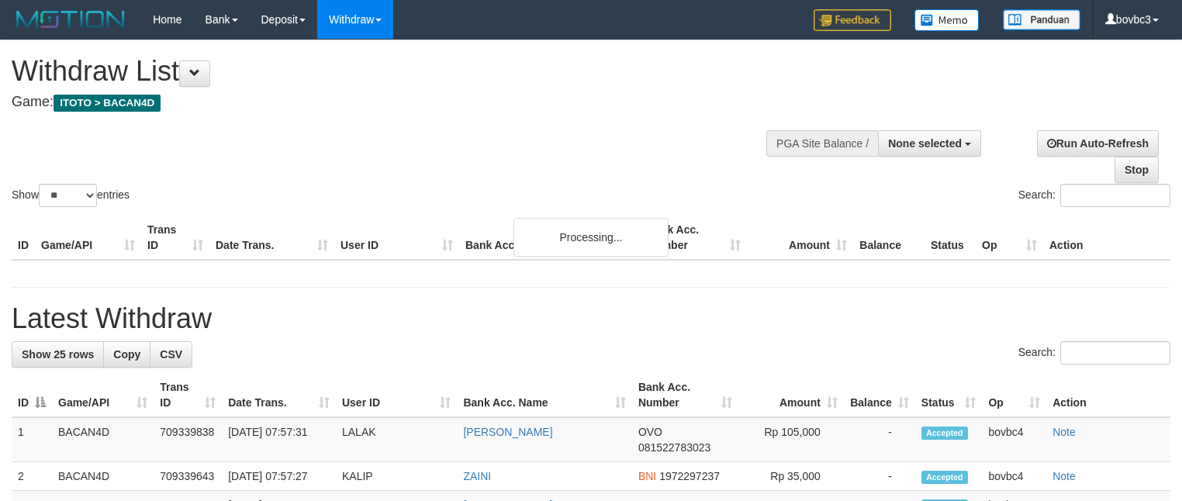
select select
select select "**"
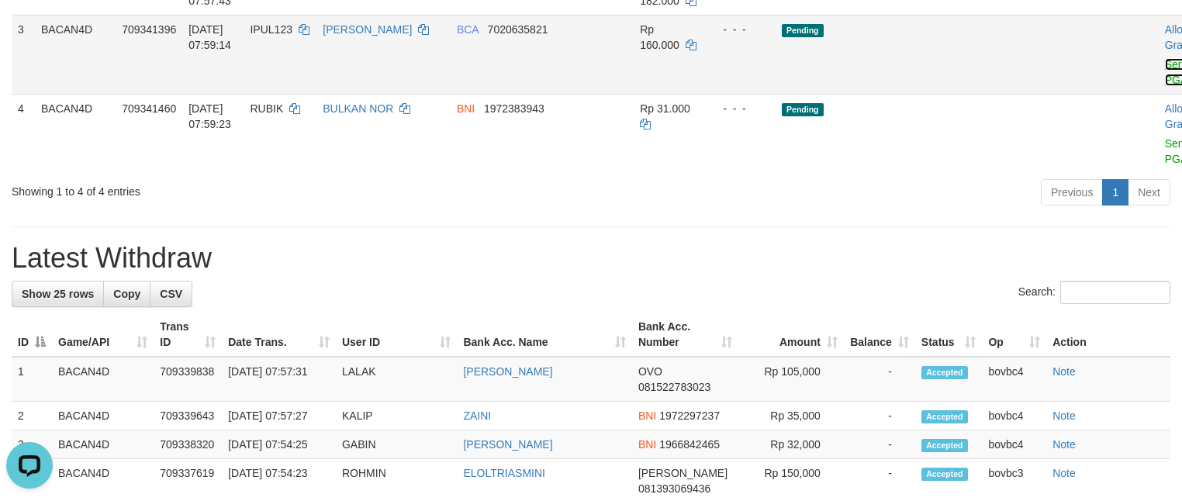
click at [1165, 86] on link "Send PGA" at bounding box center [1178, 72] width 26 height 28
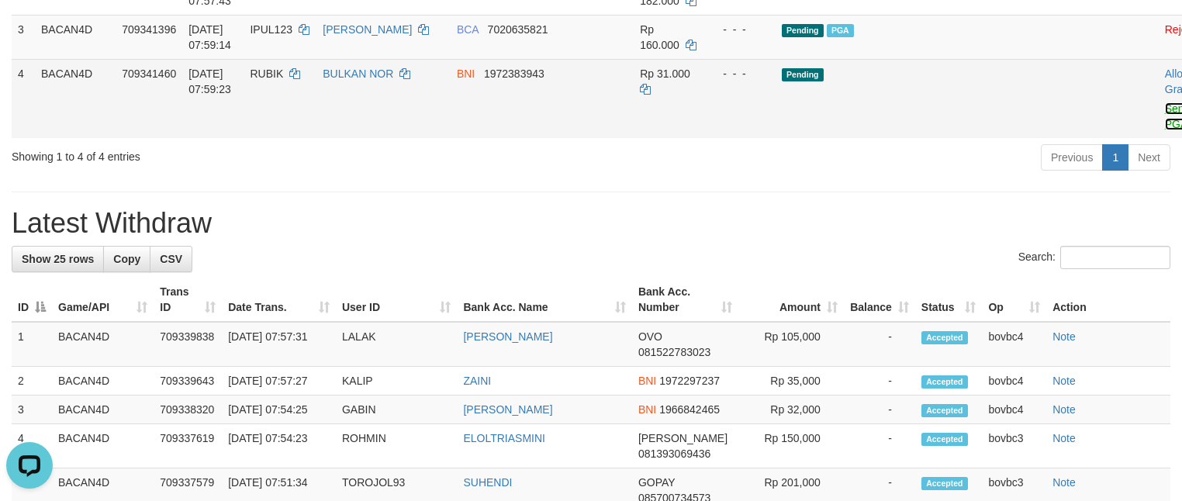
click at [1165, 130] on link "Send PGA" at bounding box center [1178, 116] width 26 height 28
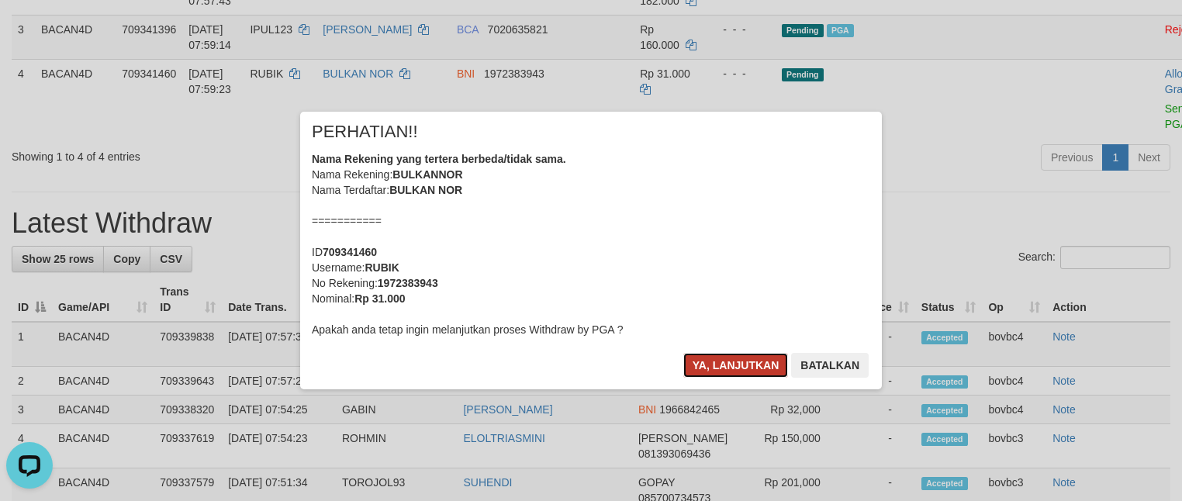
click at [738, 354] on button "Ya, lanjutkan" at bounding box center [735, 365] width 105 height 25
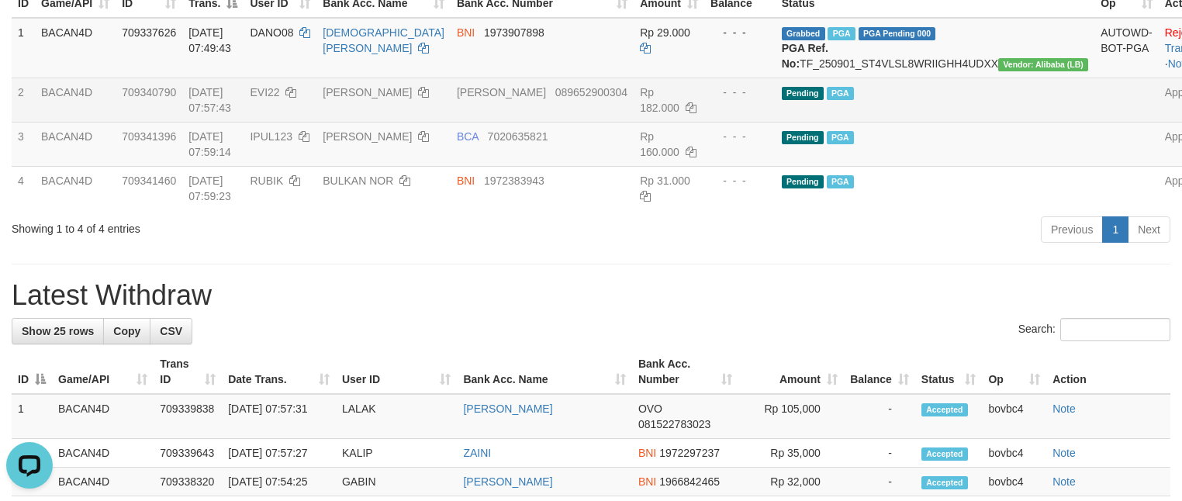
scroll to position [116, 0]
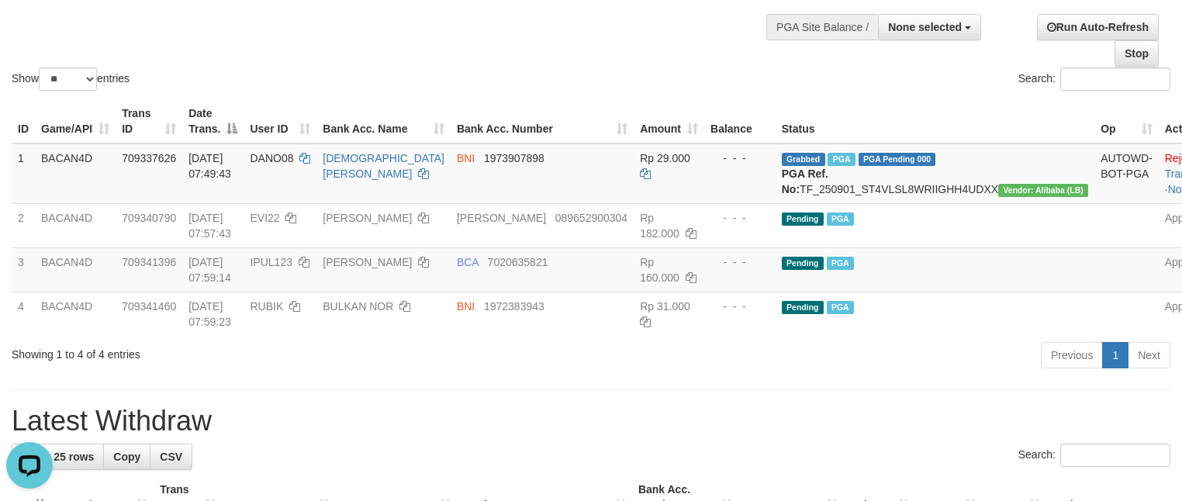
click at [656, 77] on div "Search:" at bounding box center [887, 80] width 568 height 27
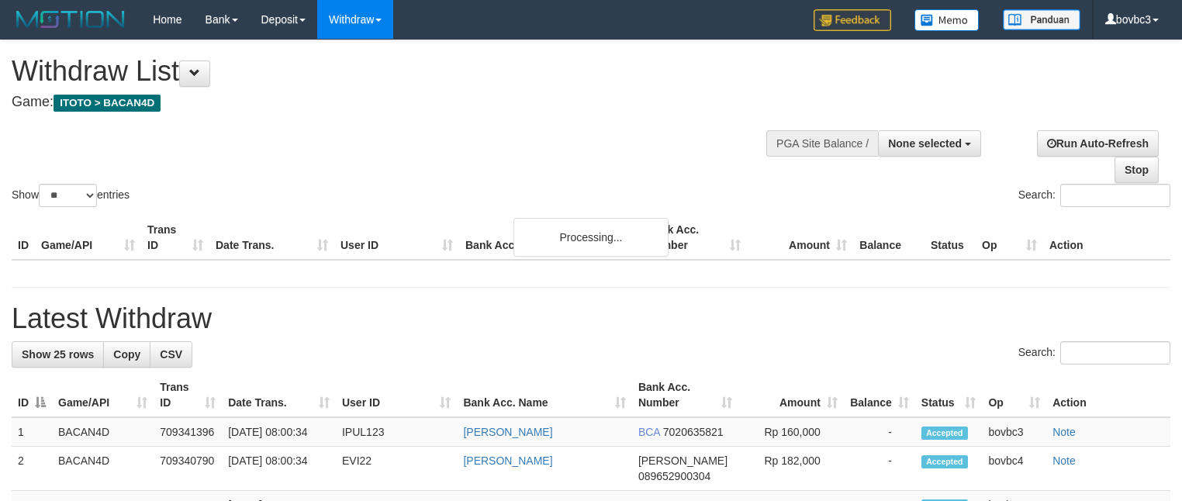
select select
select select "**"
